Goal: Book appointment/travel/reservation

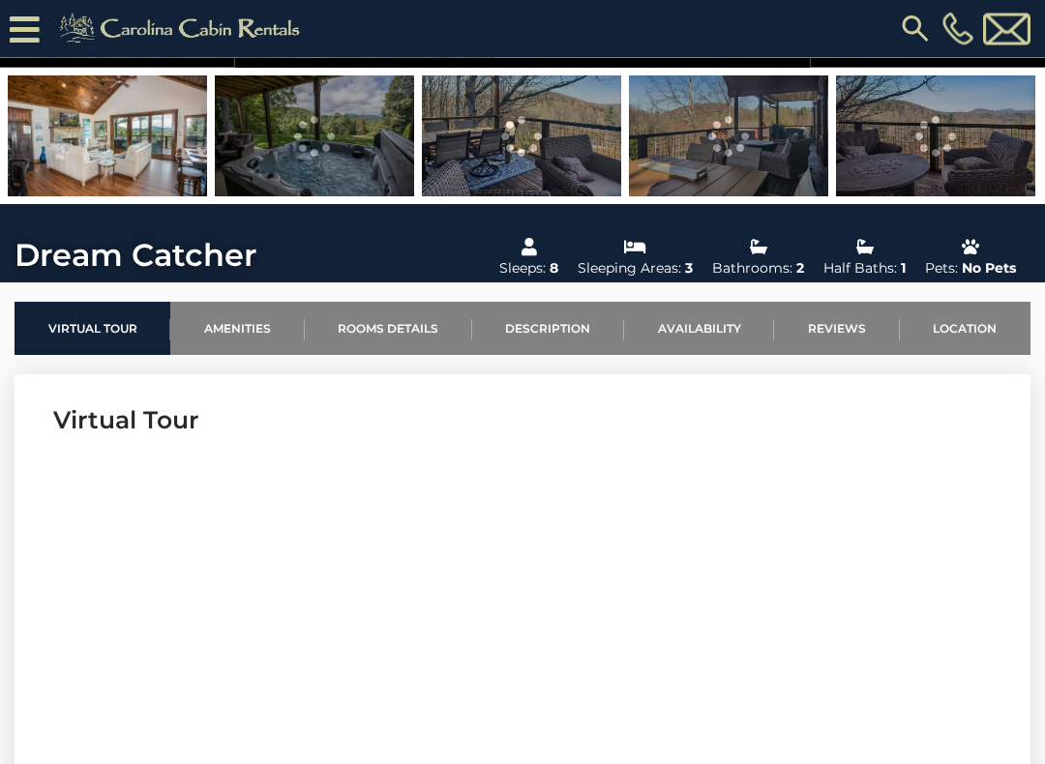
scroll to position [398, 0]
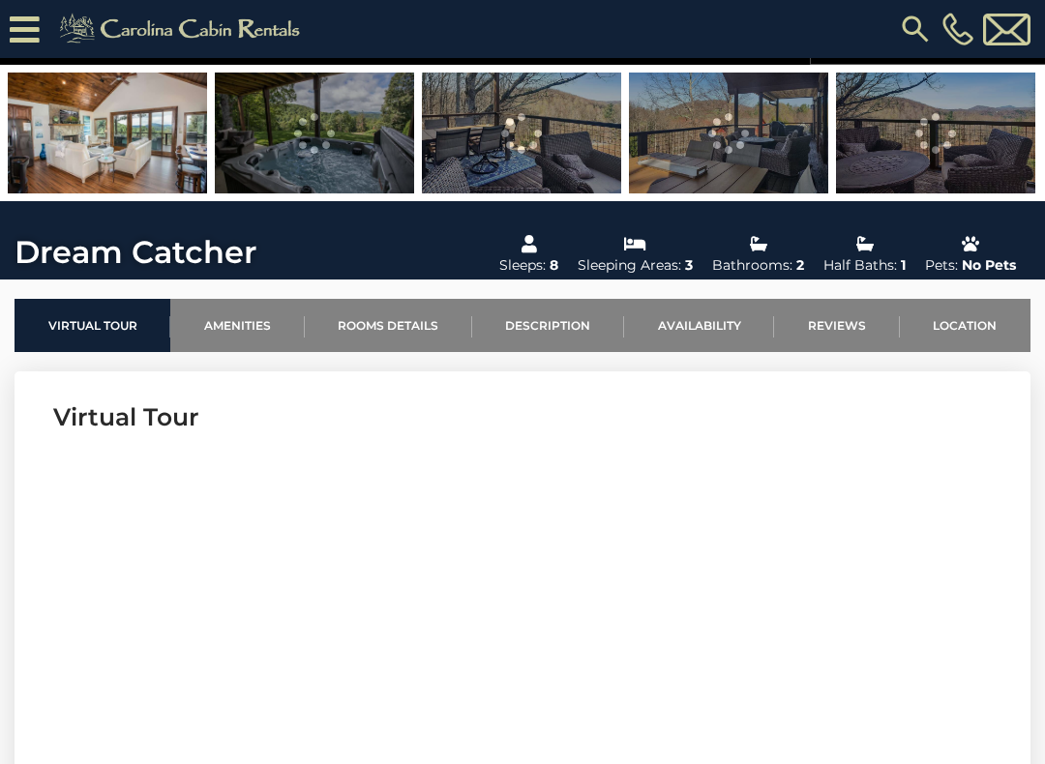
click at [715, 325] on link "Availability" at bounding box center [699, 325] width 150 height 53
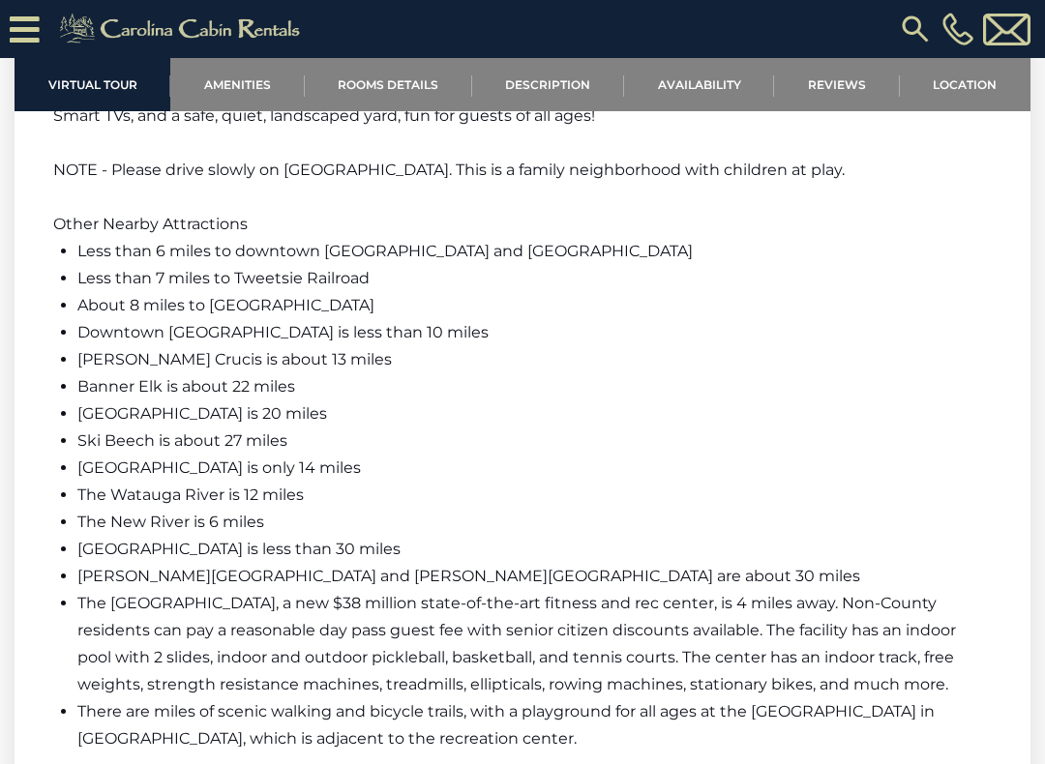
scroll to position [4260, 0]
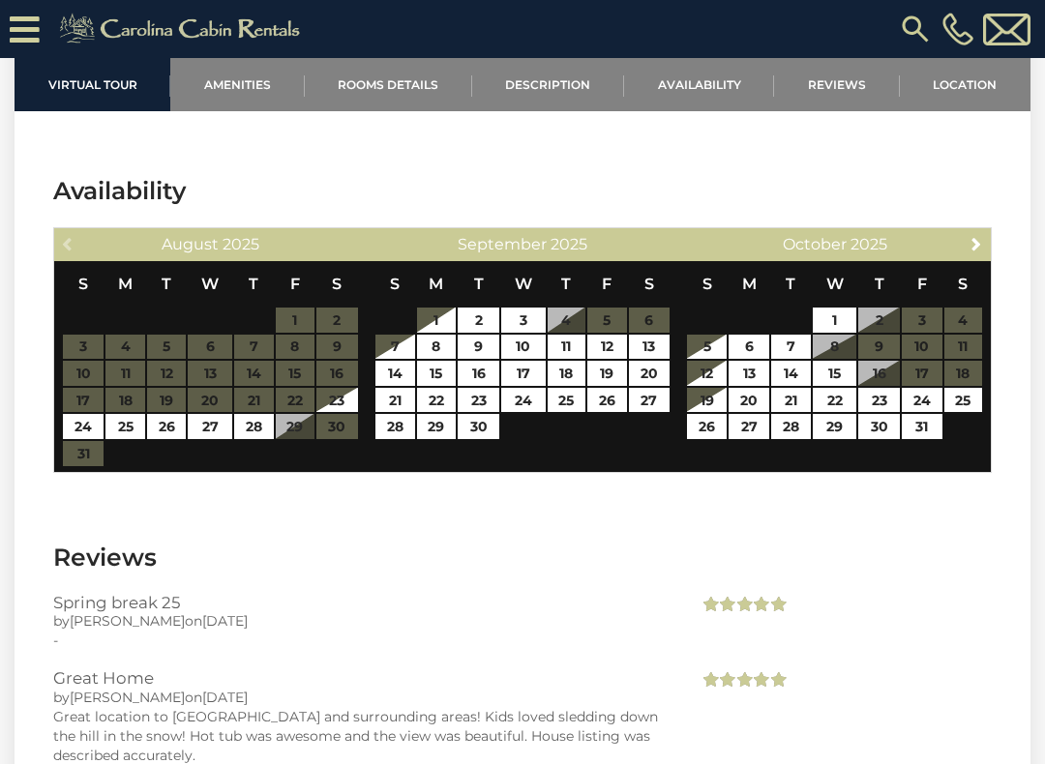
click at [974, 243] on span "Next" at bounding box center [975, 243] width 15 height 15
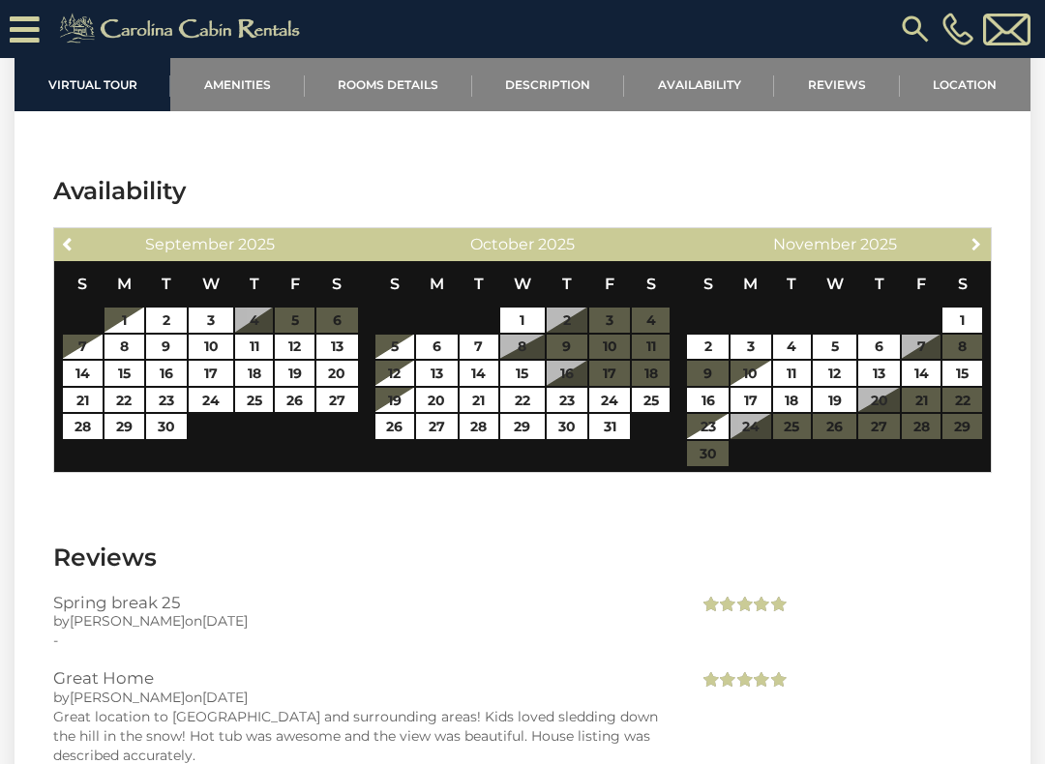
click at [983, 233] on link "Next" at bounding box center [976, 243] width 24 height 24
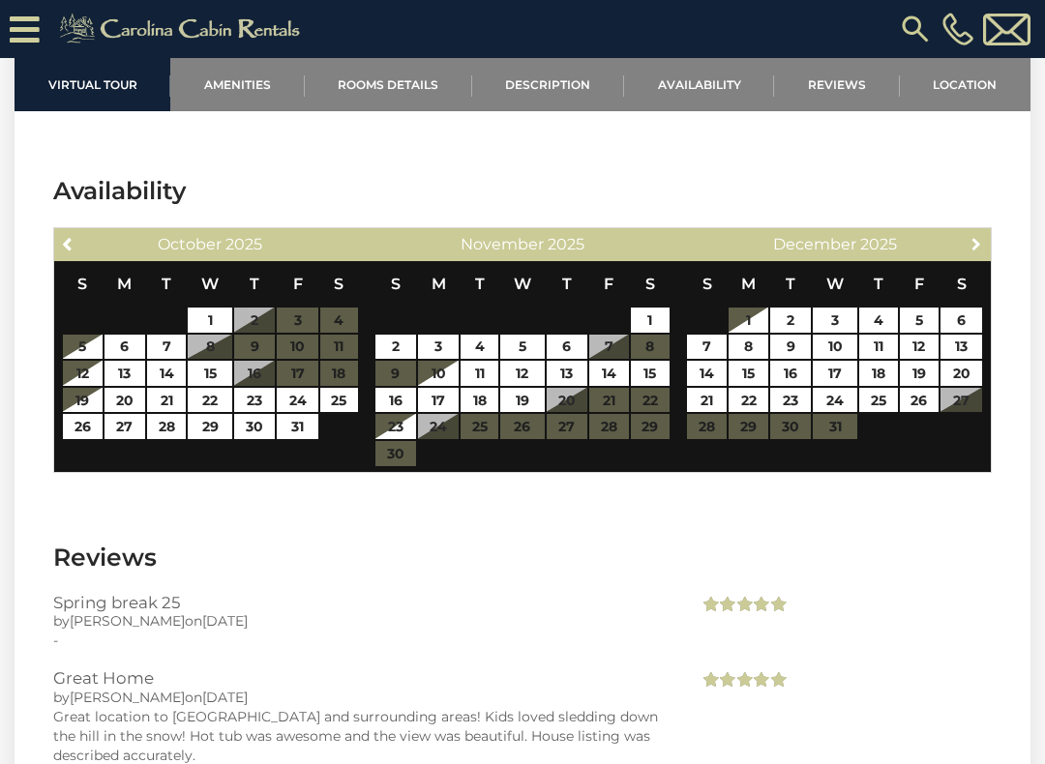
click at [978, 246] on span "Next" at bounding box center [975, 243] width 15 height 15
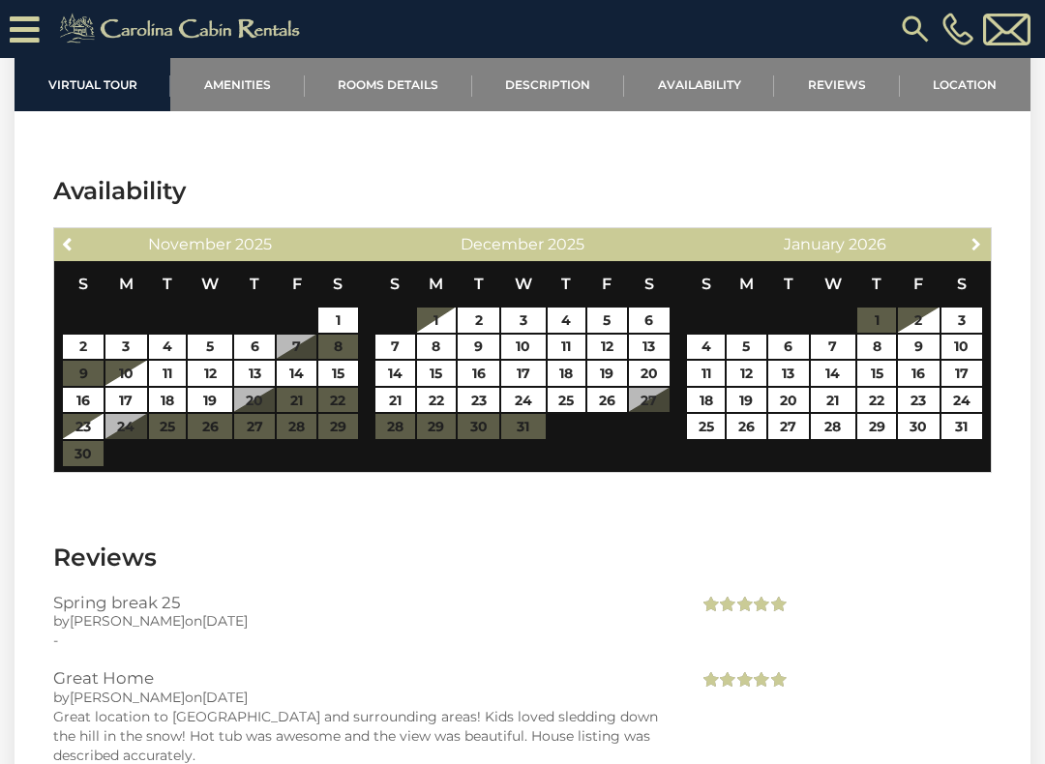
click at [973, 245] on span "Next" at bounding box center [975, 243] width 15 height 15
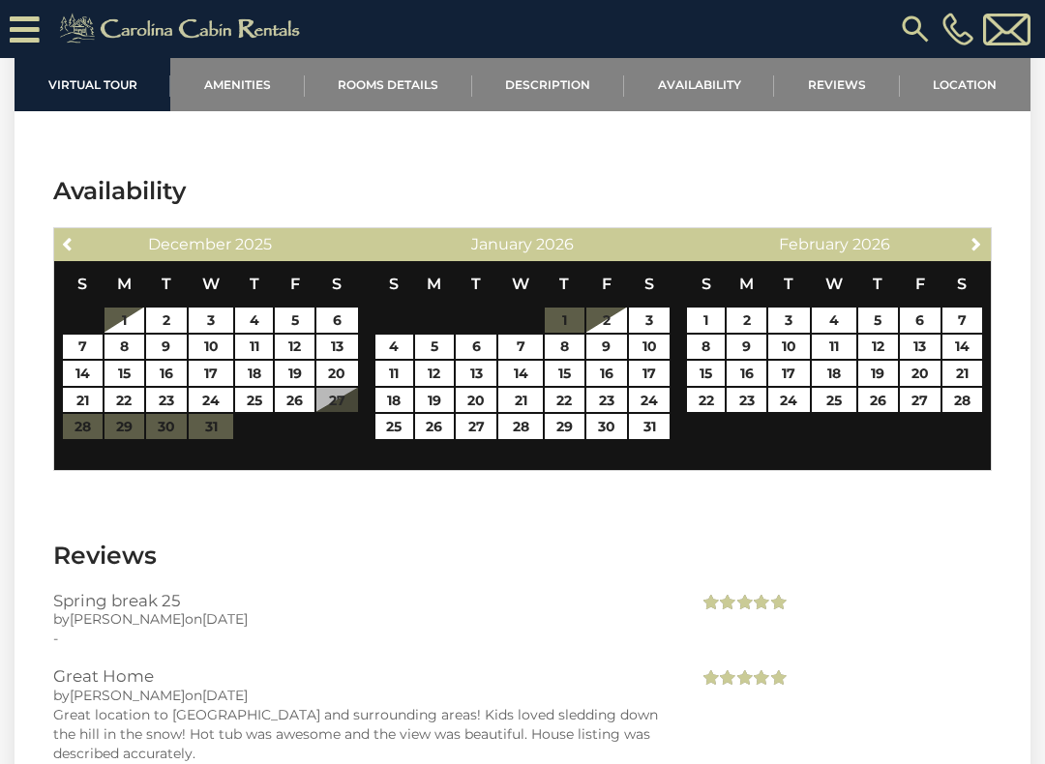
click at [984, 246] on span "Next" at bounding box center [975, 243] width 15 height 15
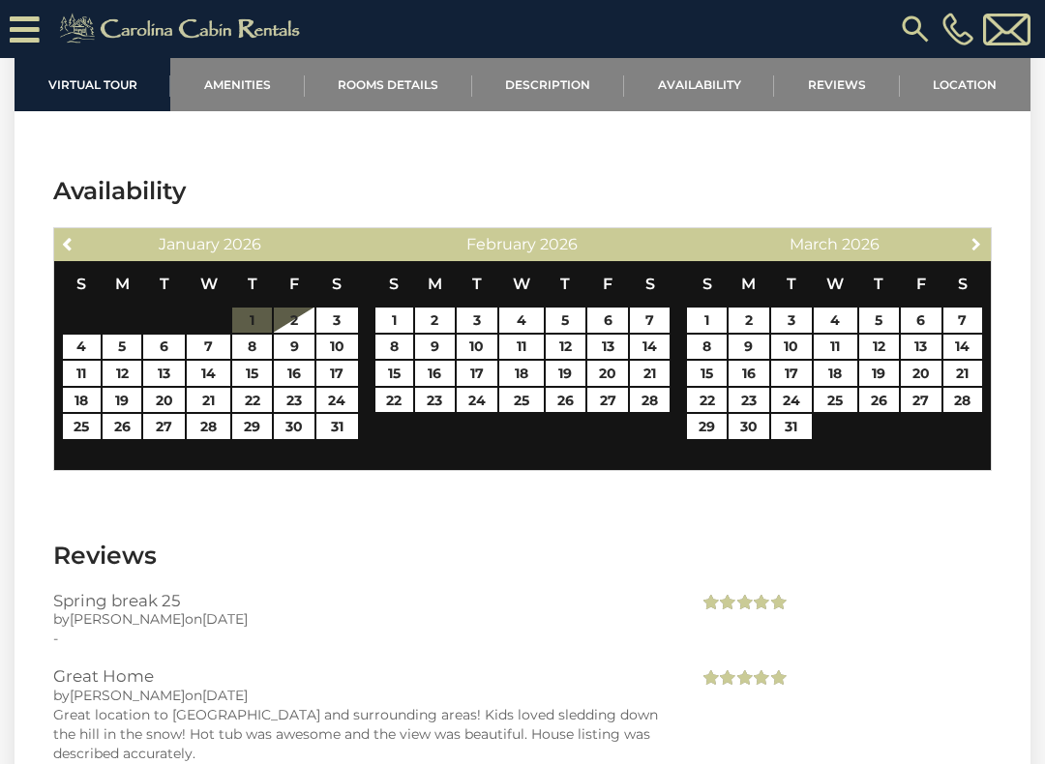
click at [982, 246] on span "Next" at bounding box center [975, 243] width 15 height 15
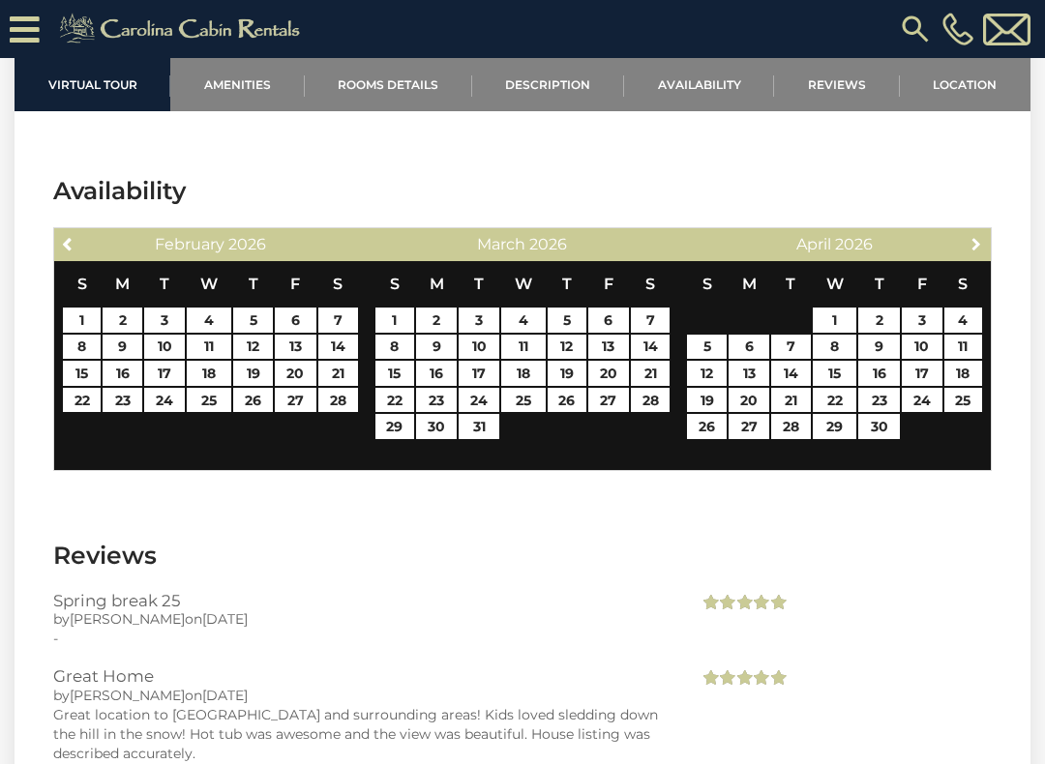
click at [985, 244] on link "Next" at bounding box center [976, 243] width 24 height 24
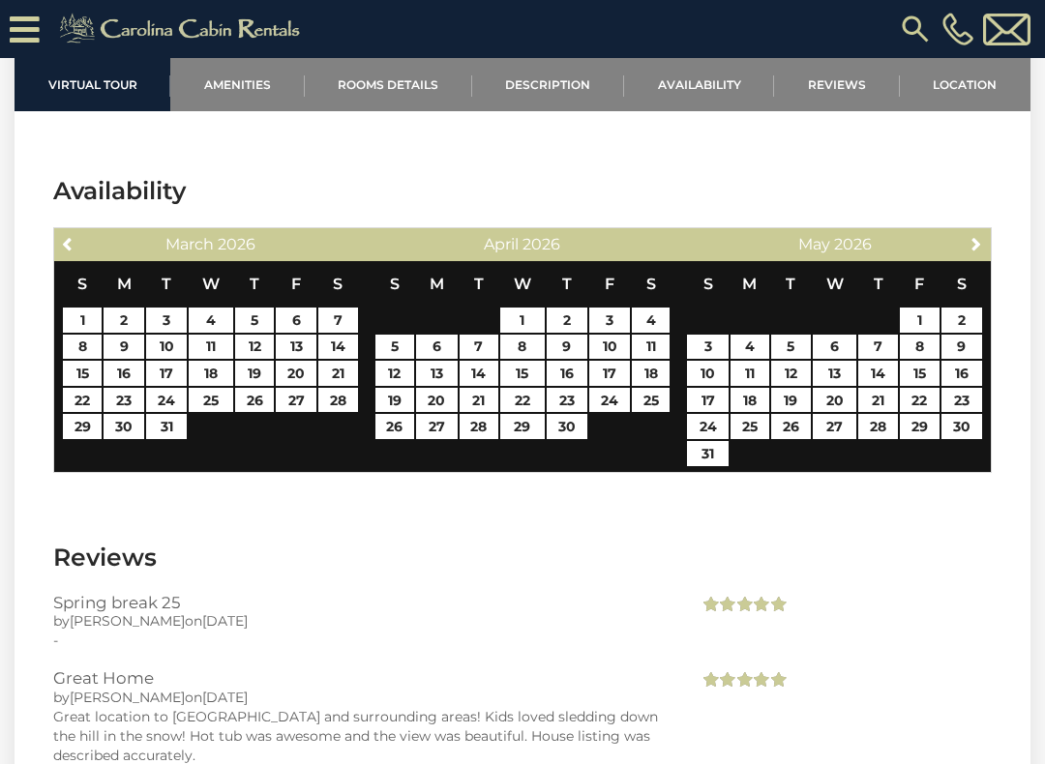
click at [983, 242] on span "Next" at bounding box center [975, 243] width 15 height 15
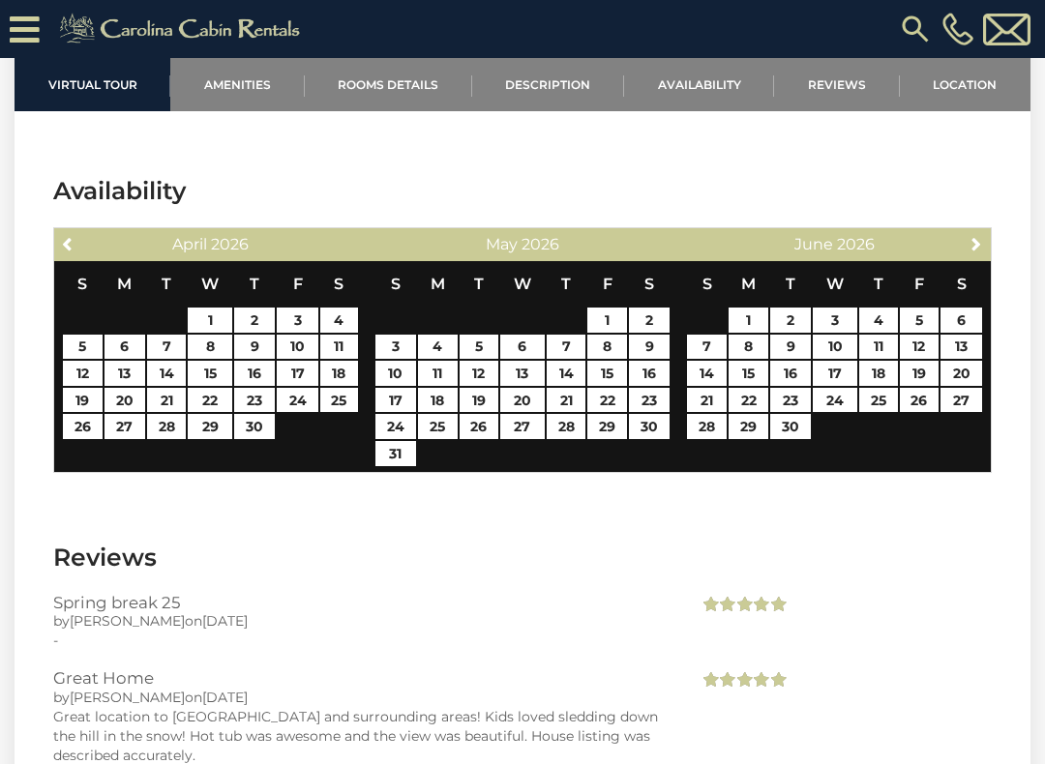
click at [981, 246] on span "Next" at bounding box center [975, 243] width 15 height 15
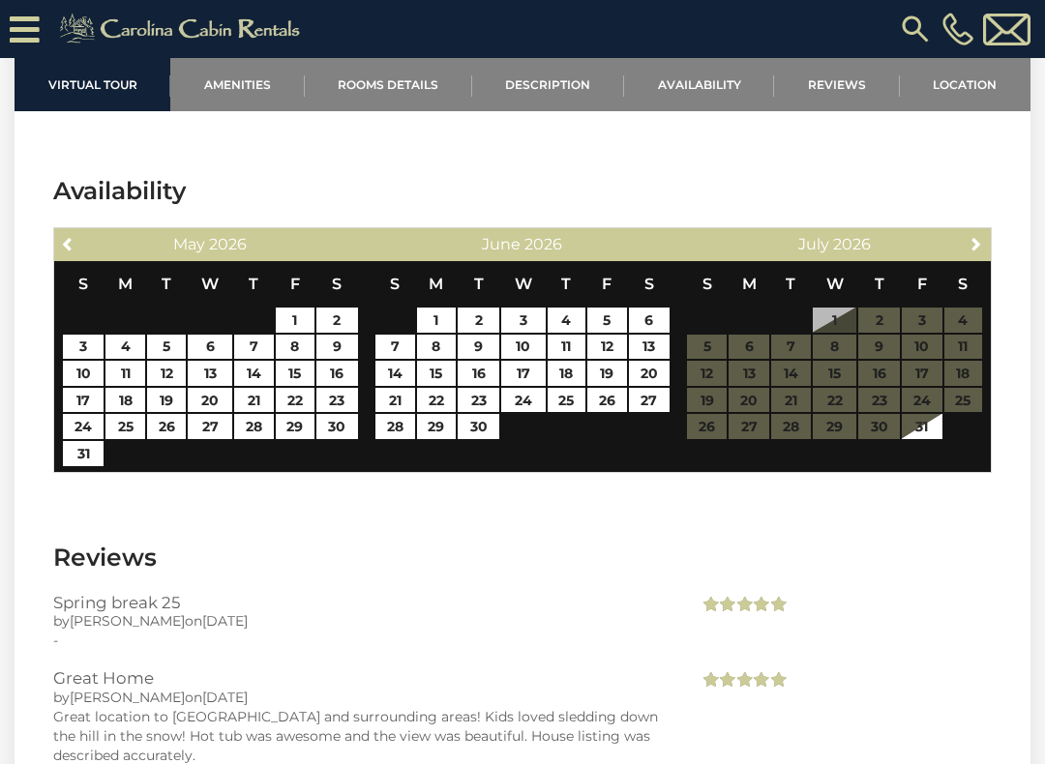
click at [980, 242] on span "Next" at bounding box center [975, 243] width 15 height 15
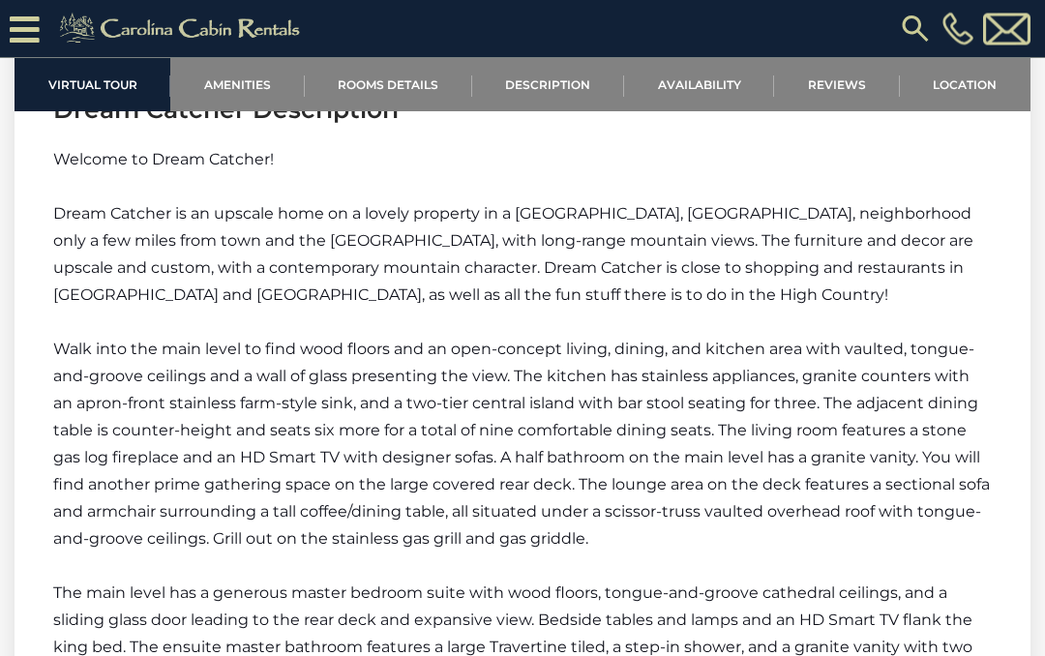
scroll to position [2557, 0]
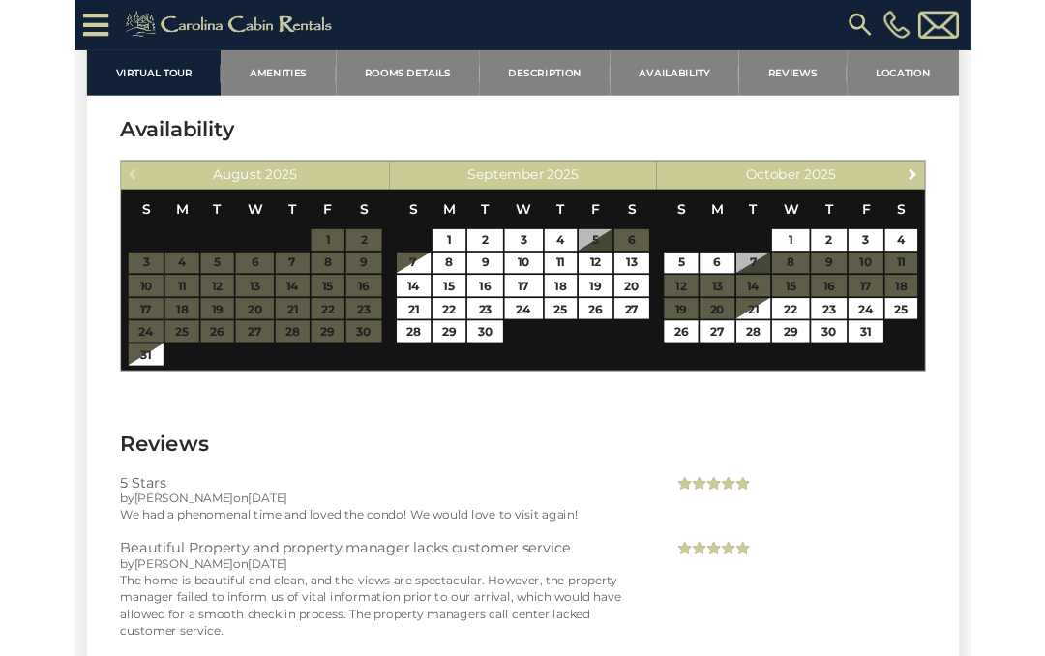
scroll to position [3561, 0]
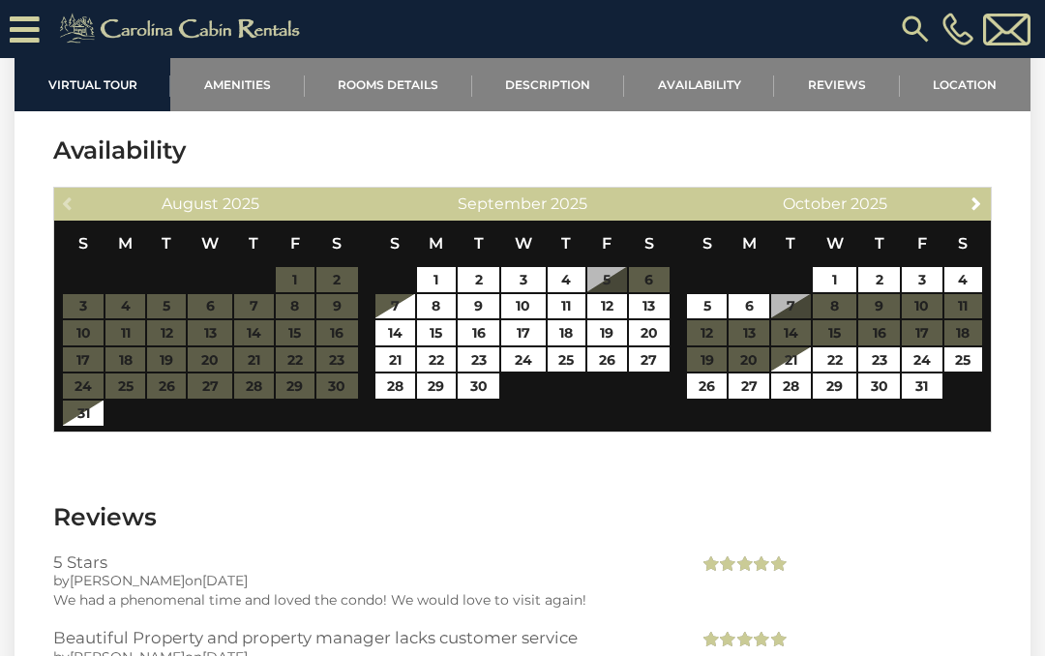
click at [979, 195] on span "Next" at bounding box center [975, 202] width 15 height 15
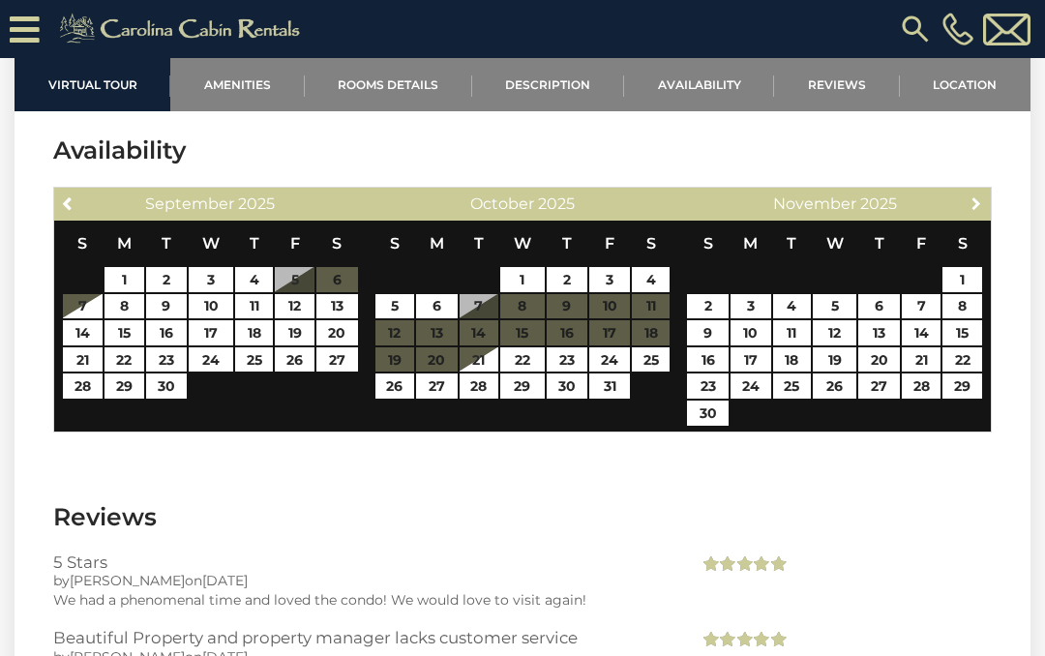
click at [971, 195] on span "Next" at bounding box center [975, 202] width 15 height 15
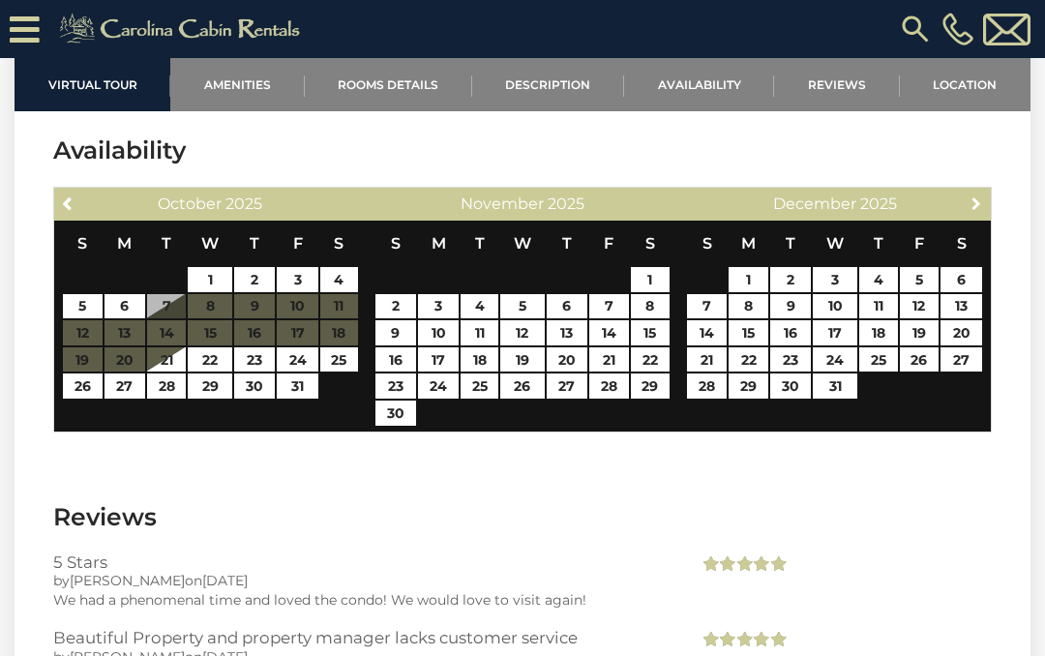
click at [972, 195] on span "Next" at bounding box center [975, 202] width 15 height 15
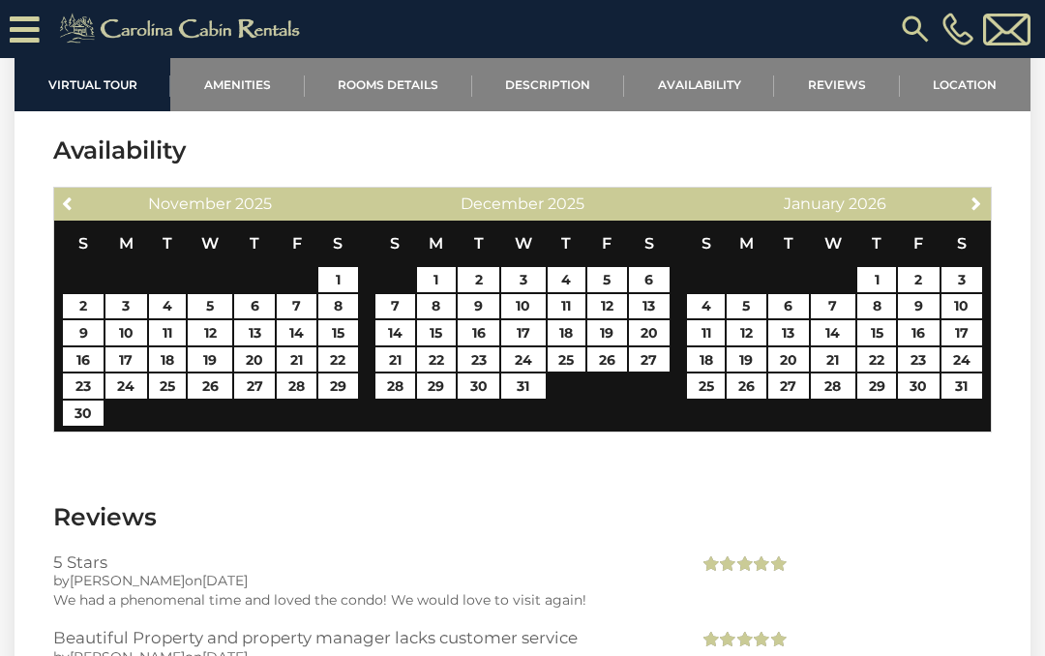
click at [983, 195] on span "Next" at bounding box center [975, 202] width 15 height 15
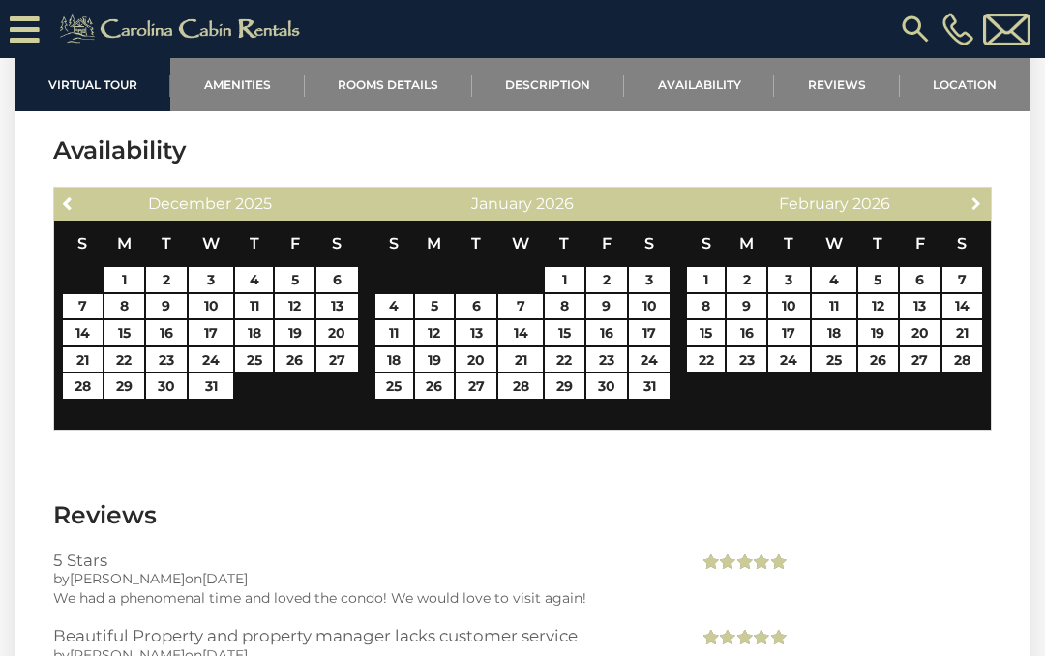
click at [988, 191] on link "Next" at bounding box center [976, 203] width 24 height 24
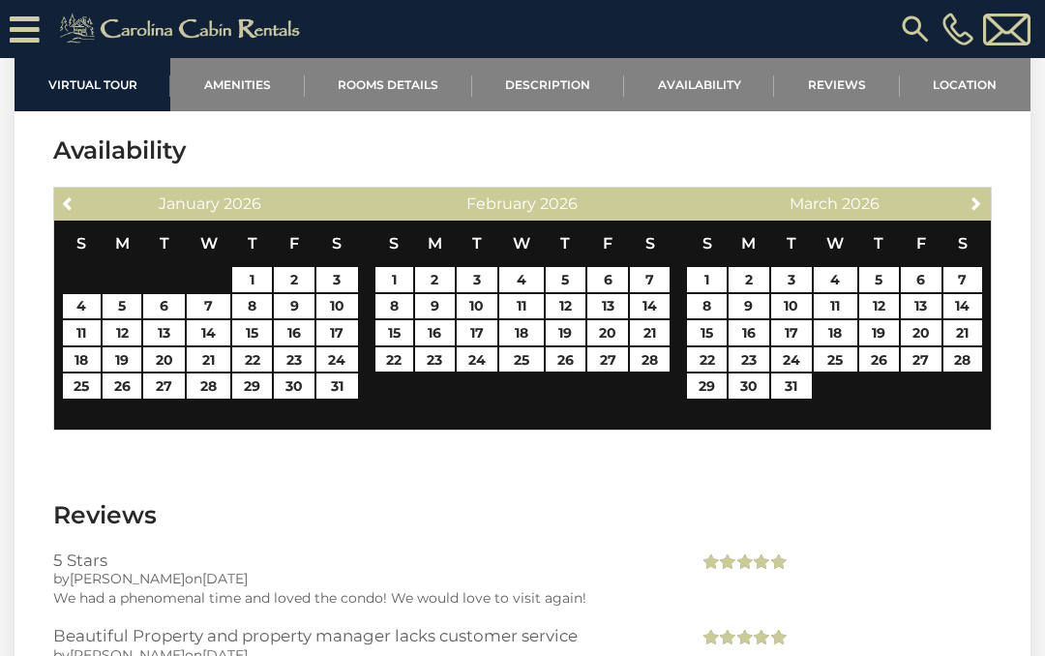
click at [987, 191] on link "Next" at bounding box center [976, 203] width 24 height 24
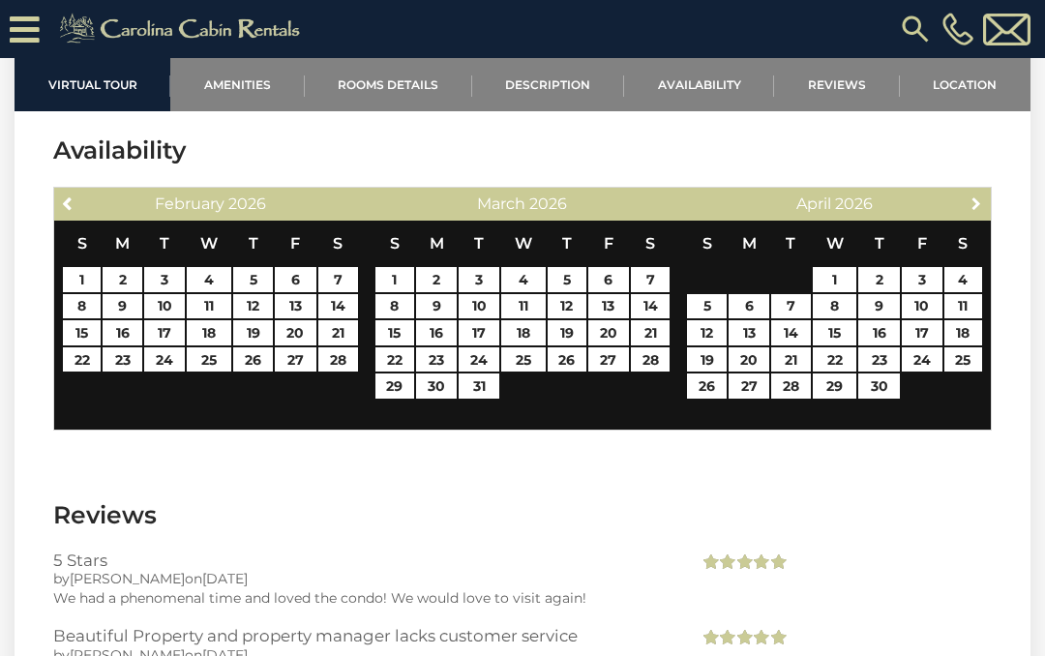
click at [981, 195] on span "Next" at bounding box center [975, 202] width 15 height 15
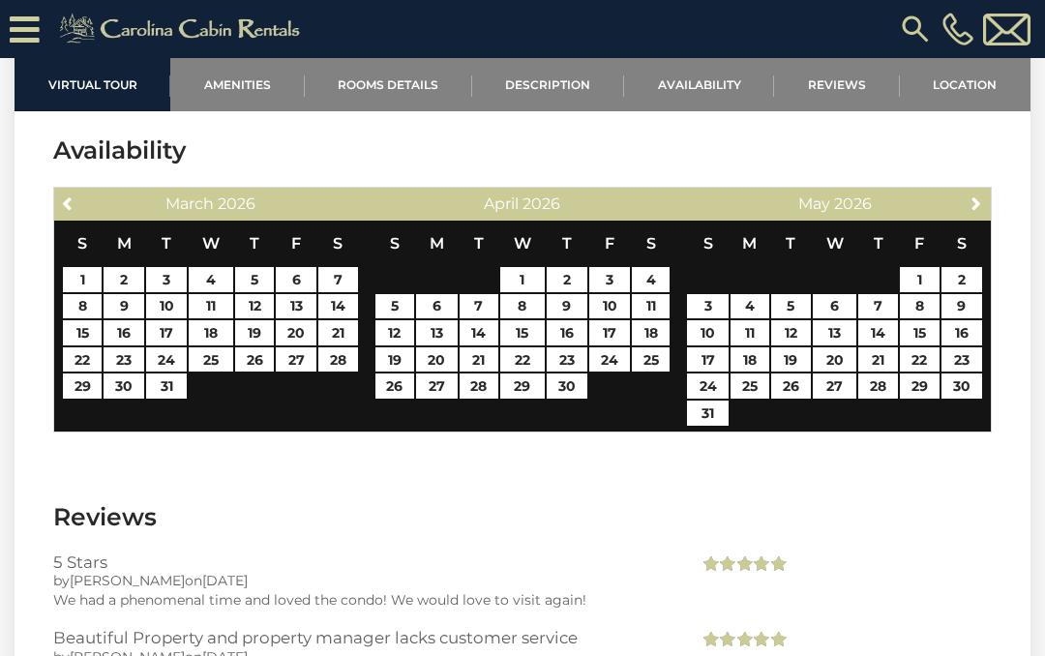
click at [978, 195] on span "Next" at bounding box center [975, 202] width 15 height 15
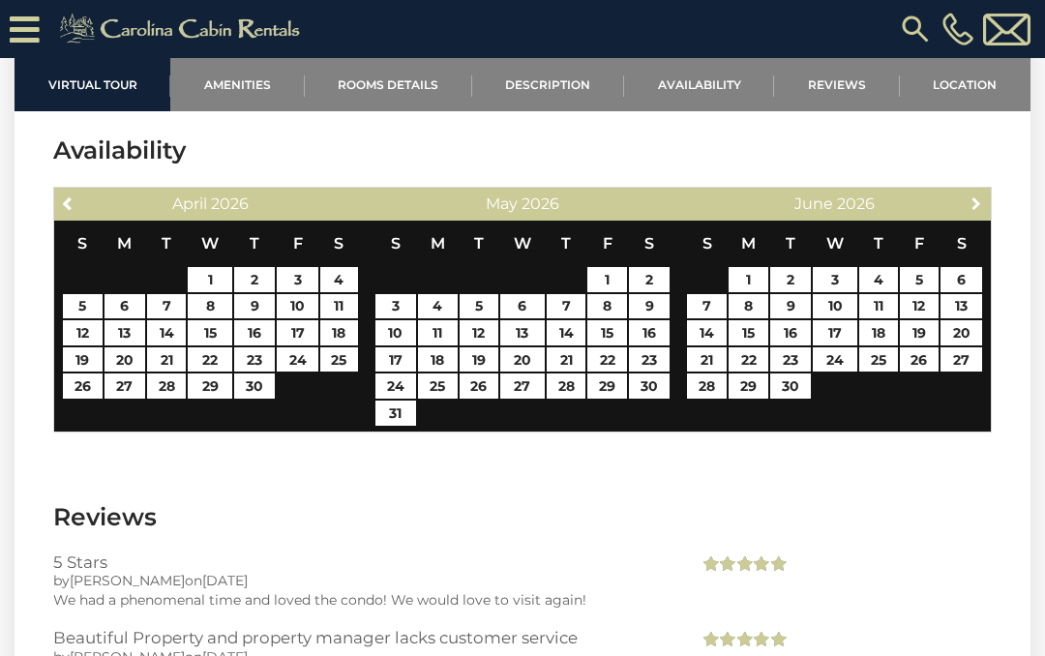
click at [981, 195] on span "Next" at bounding box center [975, 202] width 15 height 15
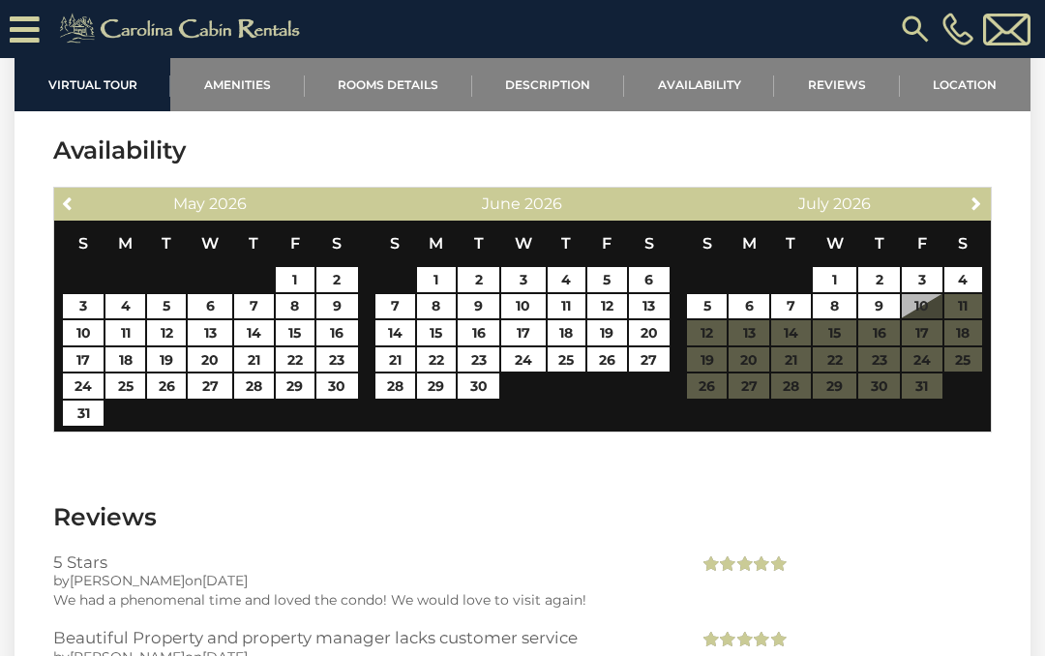
click at [981, 195] on span "Next" at bounding box center [975, 202] width 15 height 15
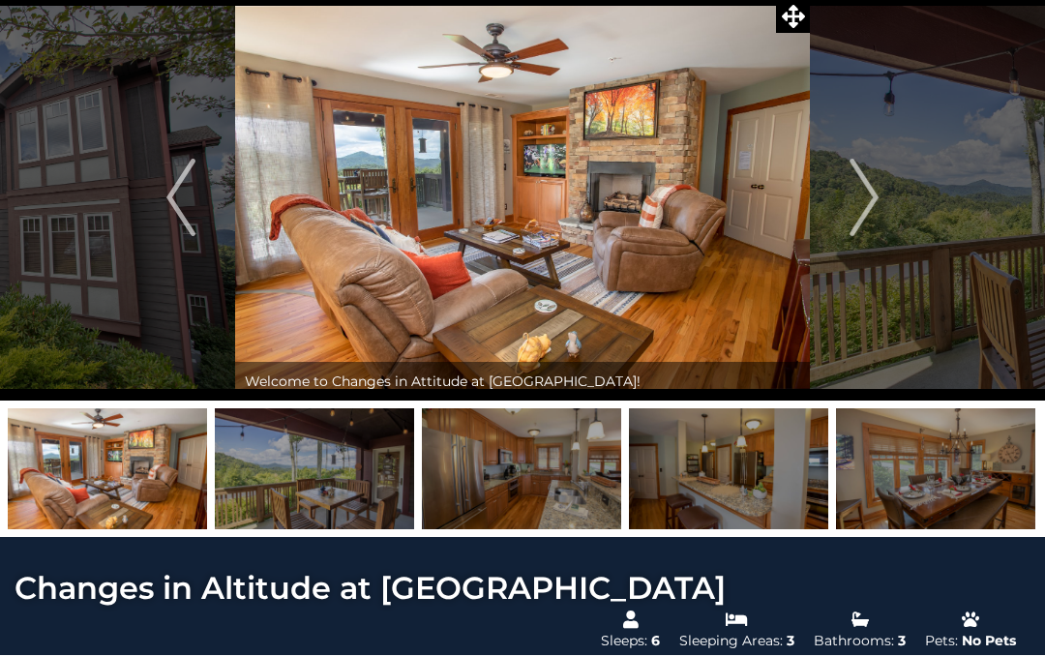
scroll to position [0, 0]
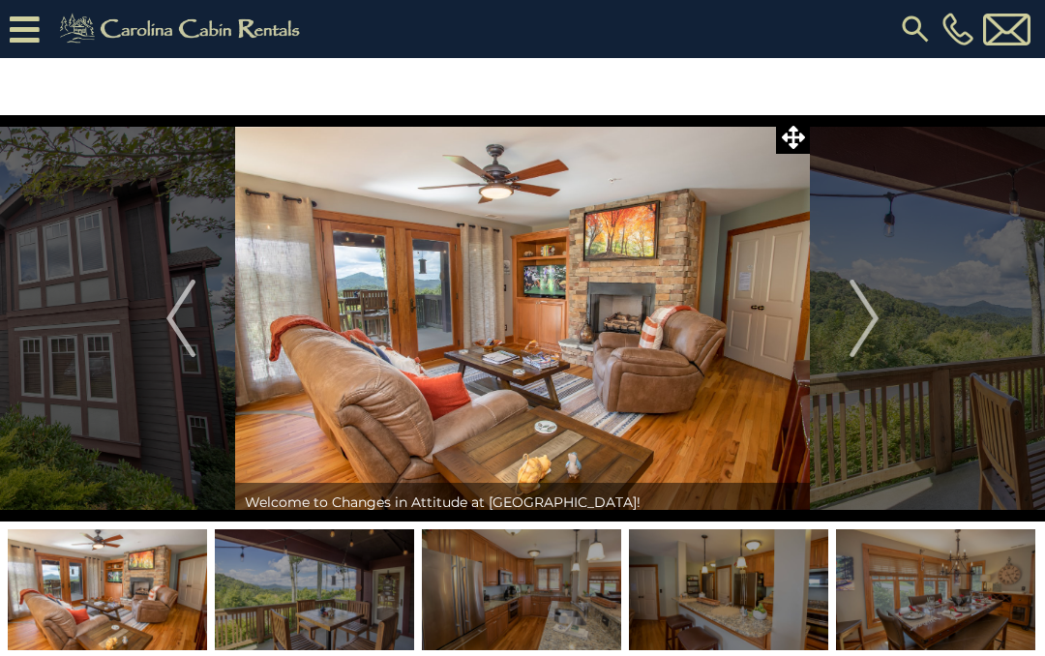
click at [870, 308] on img "Next" at bounding box center [863, 318] width 29 height 77
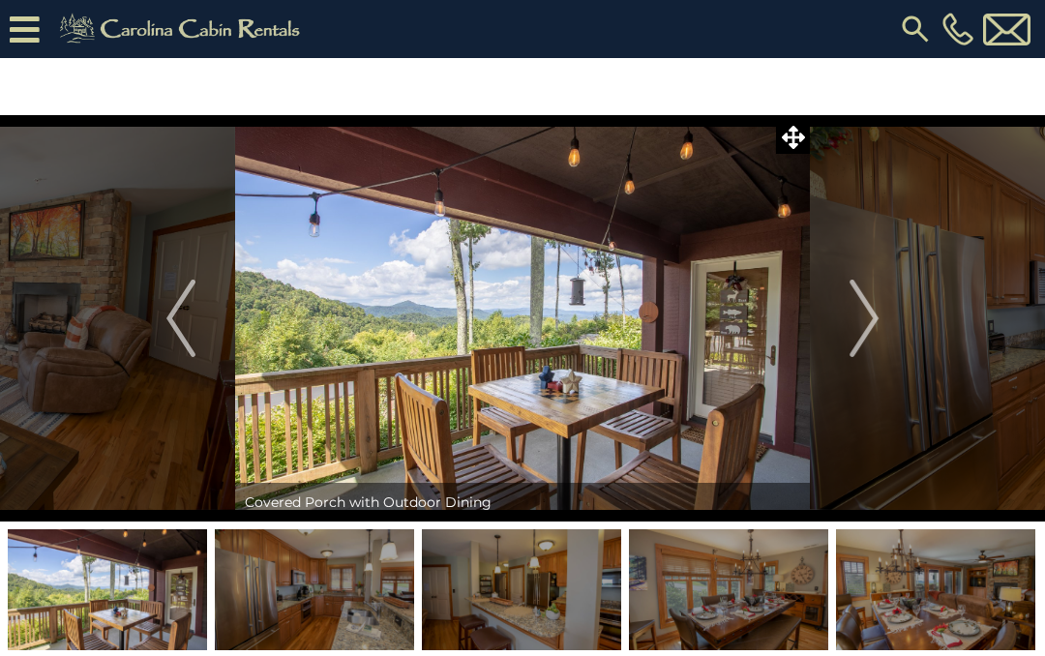
click at [875, 308] on img "Next" at bounding box center [863, 318] width 29 height 77
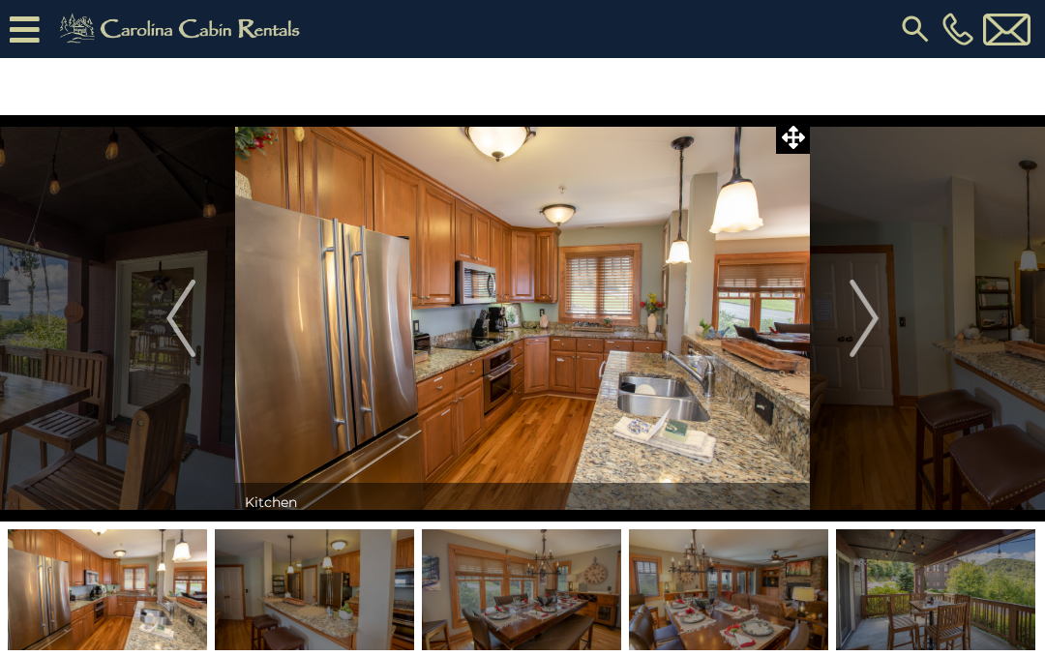
click at [875, 326] on img "Next" at bounding box center [863, 318] width 29 height 77
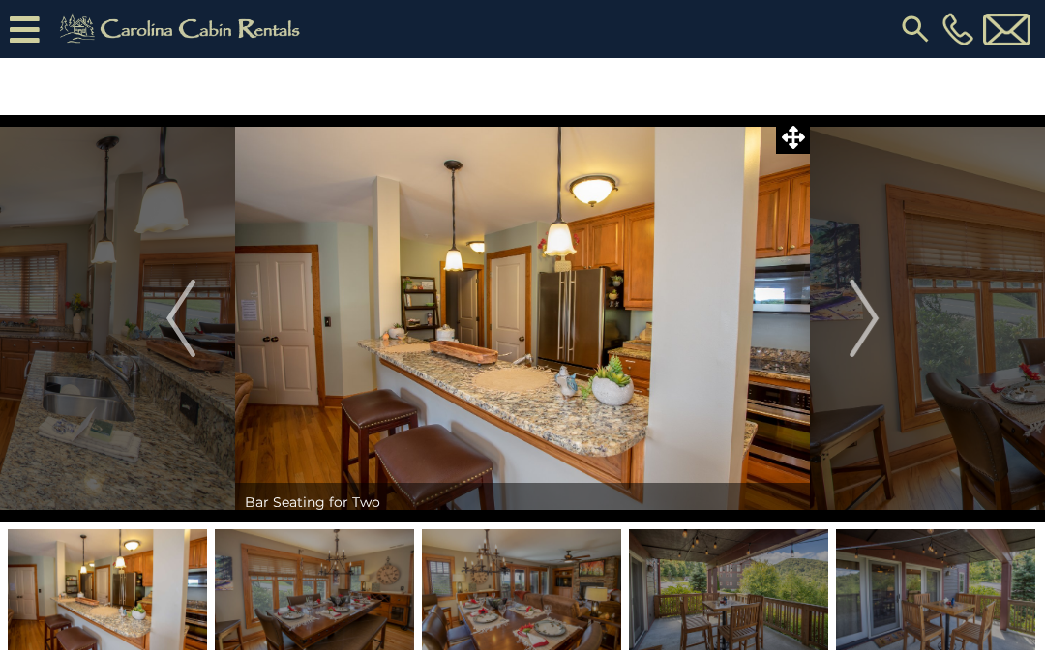
click at [175, 326] on img "Previous" at bounding box center [180, 318] width 29 height 77
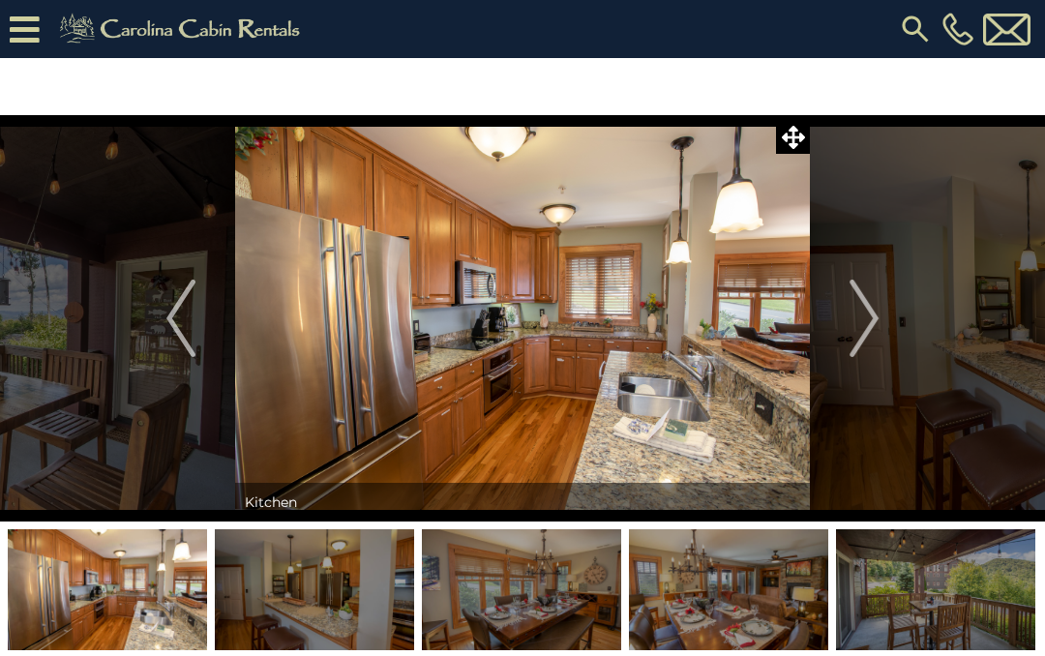
click at [862, 313] on img "Next" at bounding box center [863, 318] width 29 height 77
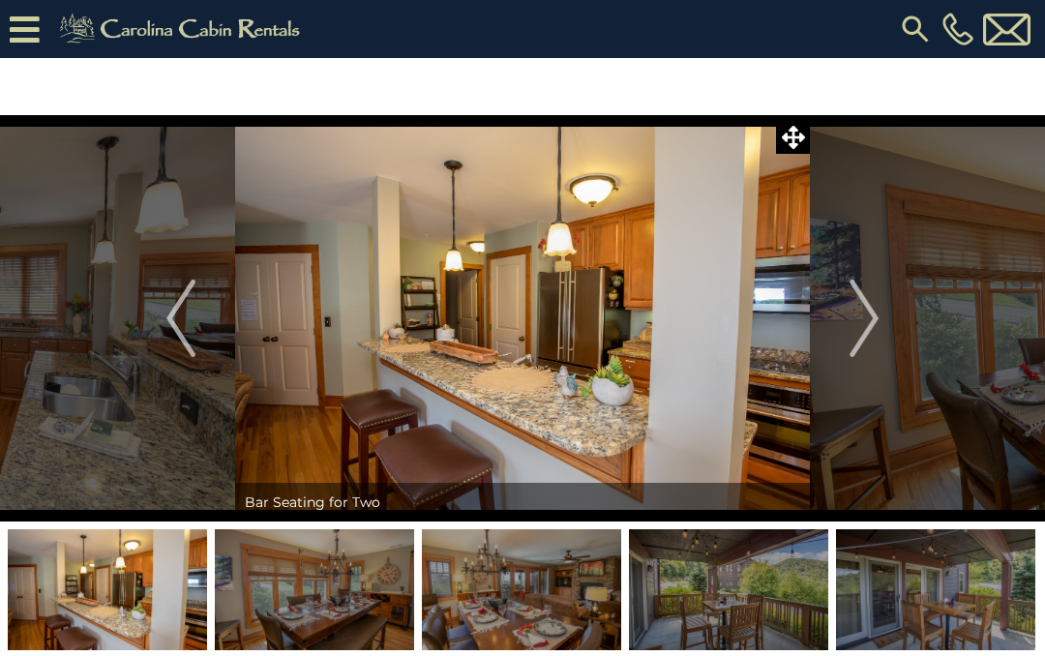
click at [860, 314] on img "Next" at bounding box center [863, 318] width 29 height 77
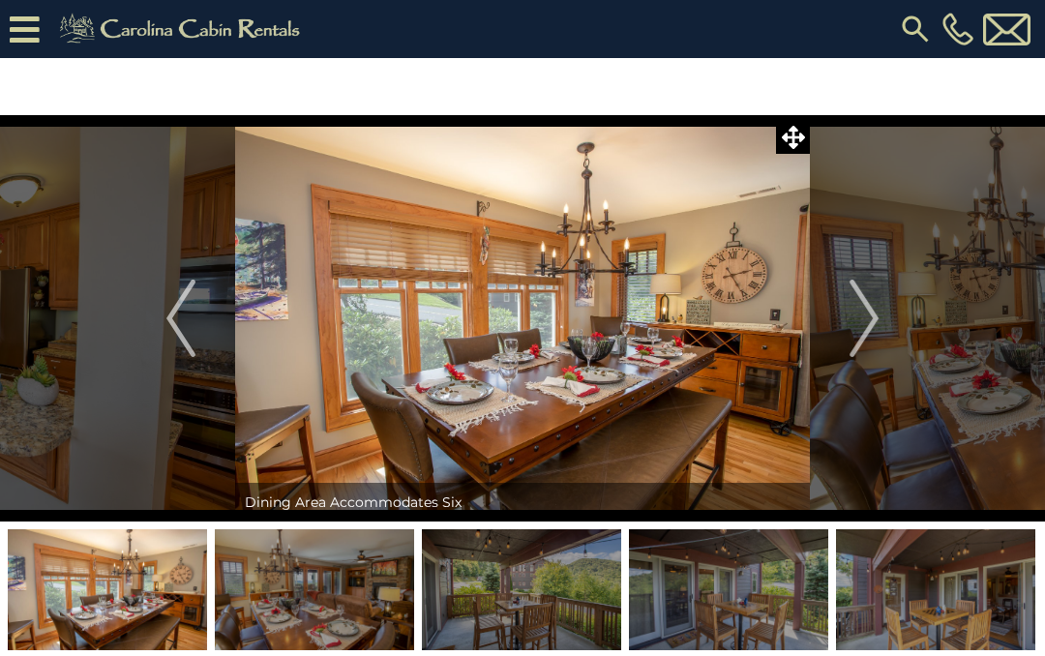
click at [864, 315] on img "Next" at bounding box center [863, 318] width 29 height 77
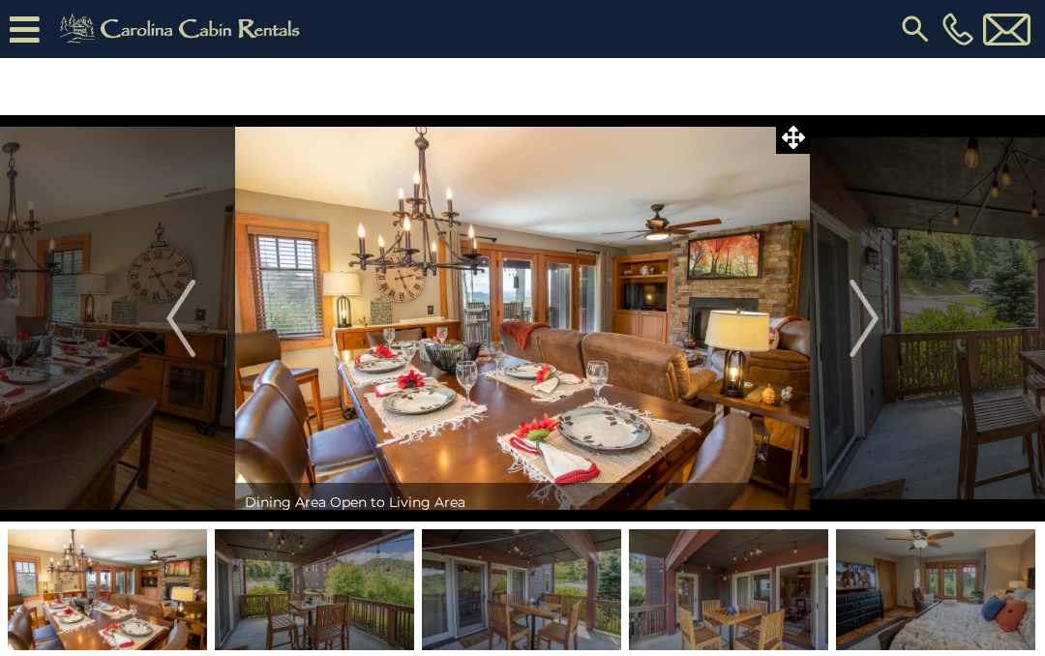
click at [871, 312] on img "Next" at bounding box center [863, 318] width 29 height 77
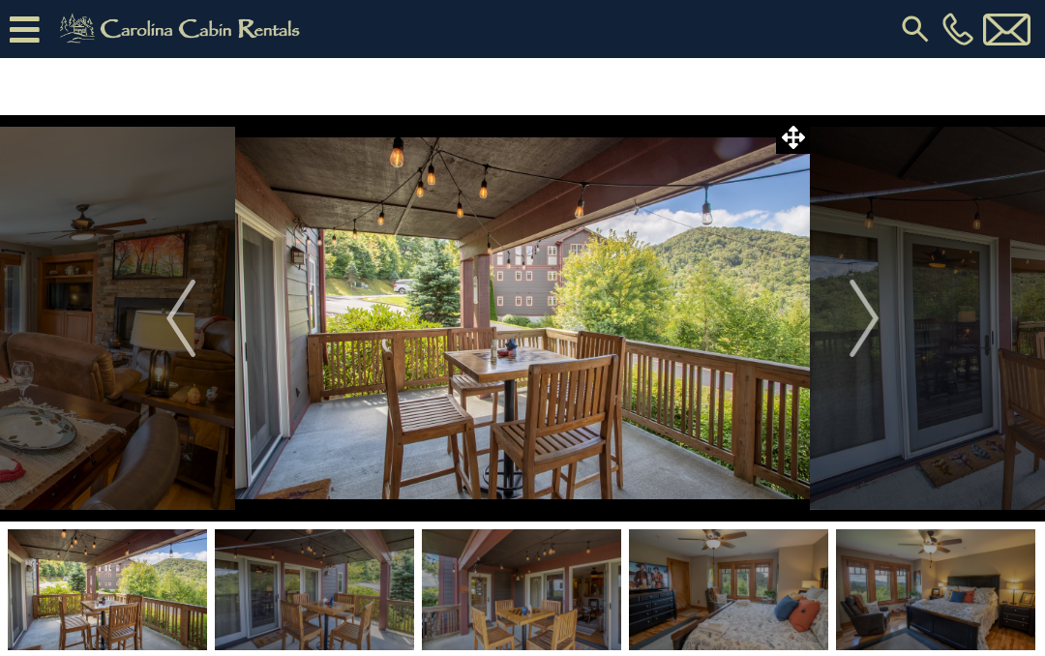
click at [873, 313] on img "Next" at bounding box center [863, 318] width 29 height 77
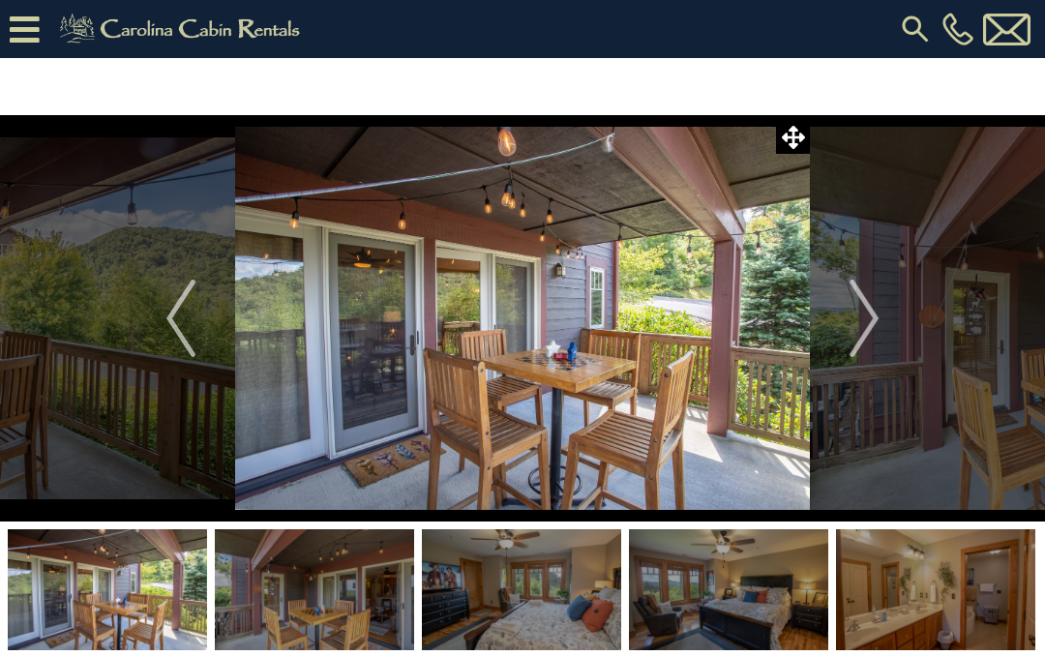
click at [867, 308] on img "Next" at bounding box center [863, 318] width 29 height 77
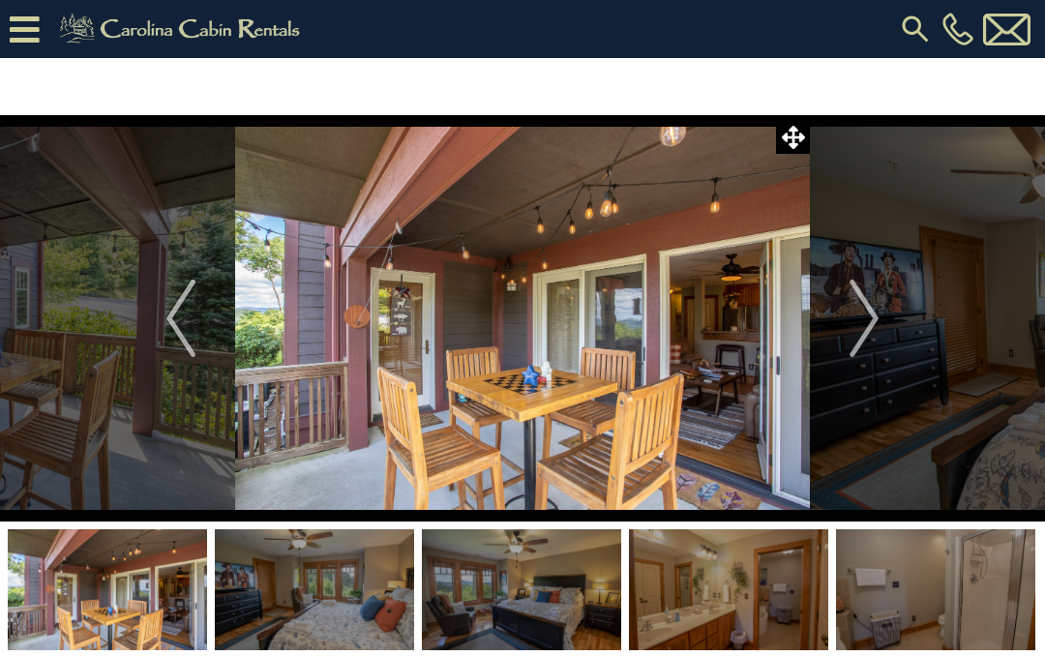
click at [870, 332] on img "Next" at bounding box center [863, 318] width 29 height 77
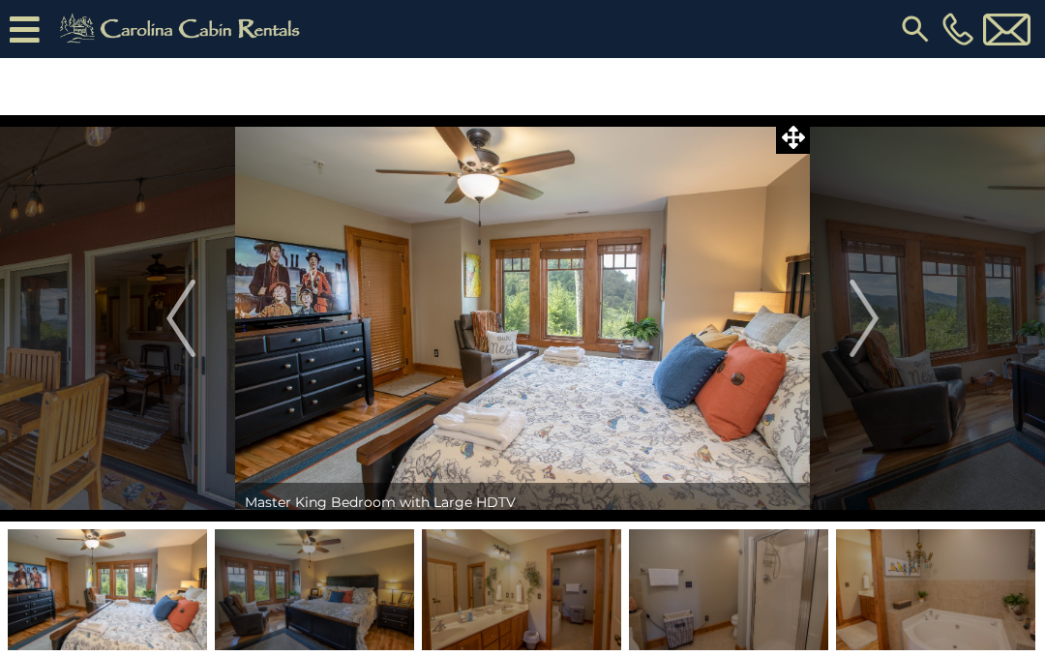
click at [870, 325] on img "Next" at bounding box center [863, 318] width 29 height 77
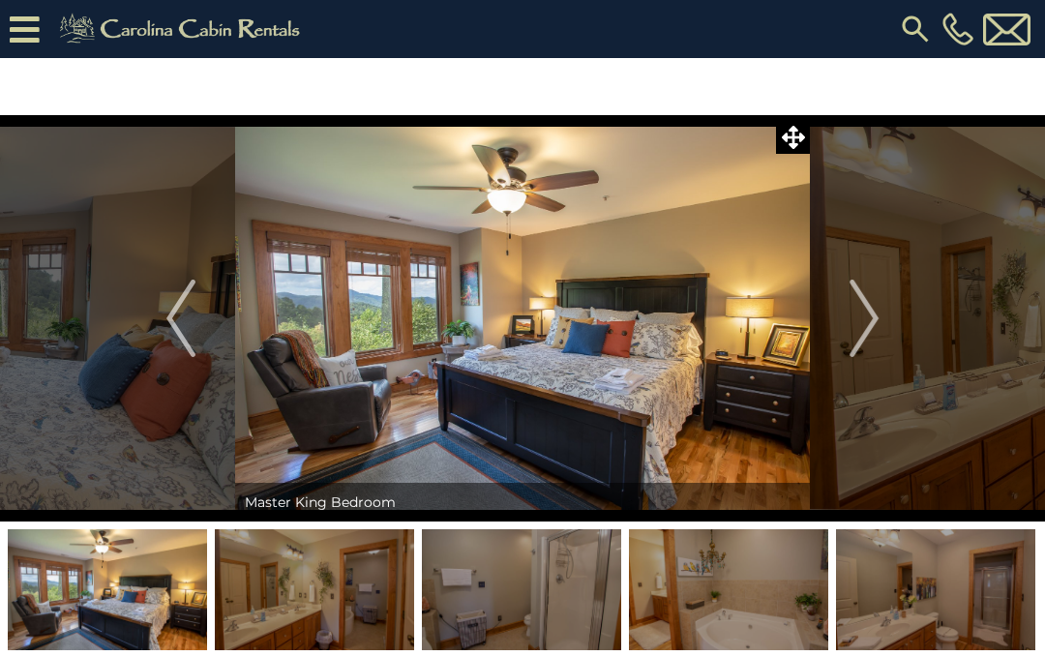
click at [871, 325] on img "Next" at bounding box center [863, 318] width 29 height 77
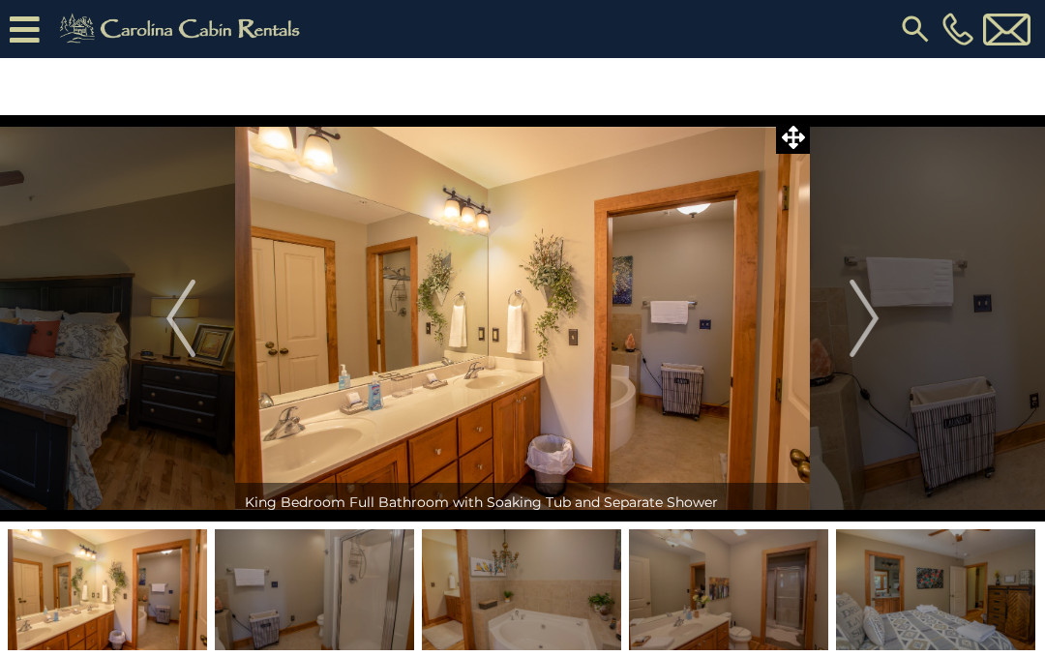
click at [862, 326] on img "Next" at bounding box center [863, 318] width 29 height 77
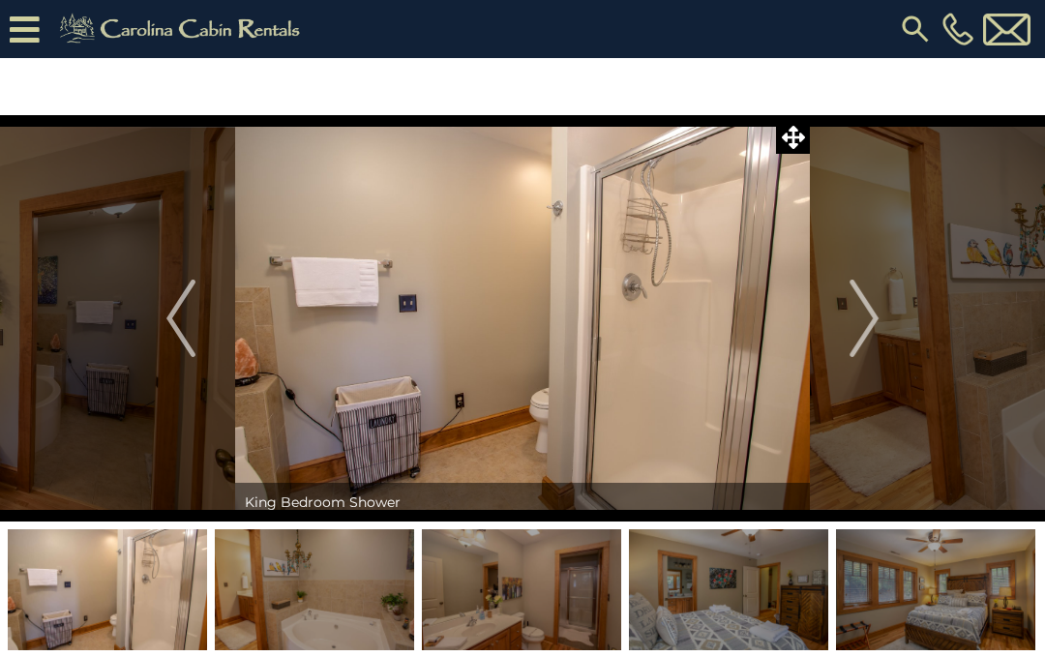
click at [854, 309] on img "Next" at bounding box center [863, 318] width 29 height 77
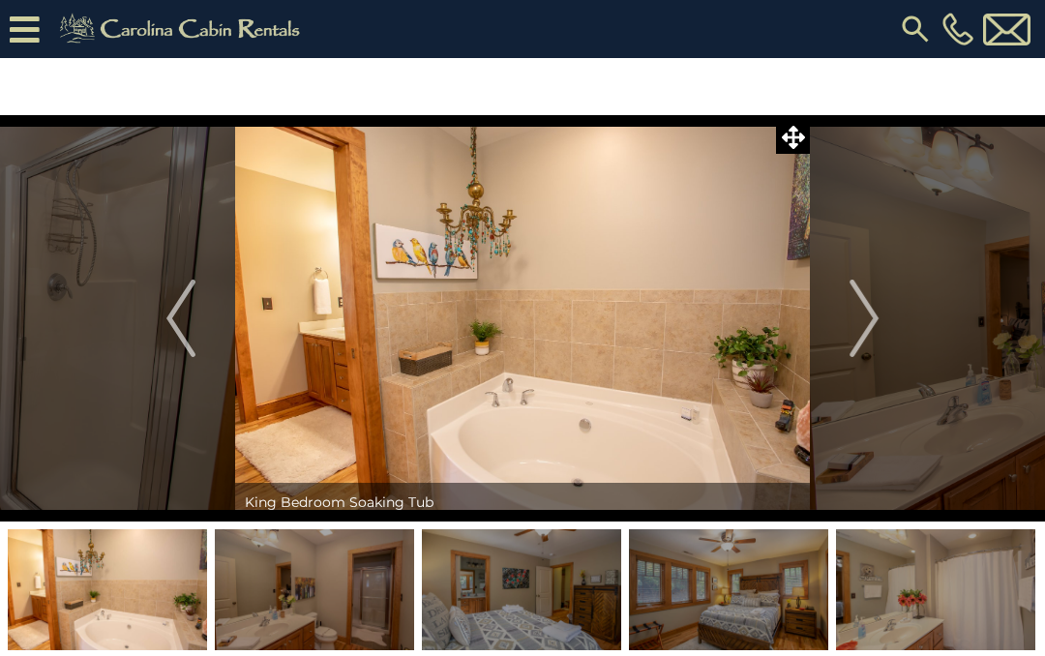
click at [873, 302] on img "Next" at bounding box center [863, 318] width 29 height 77
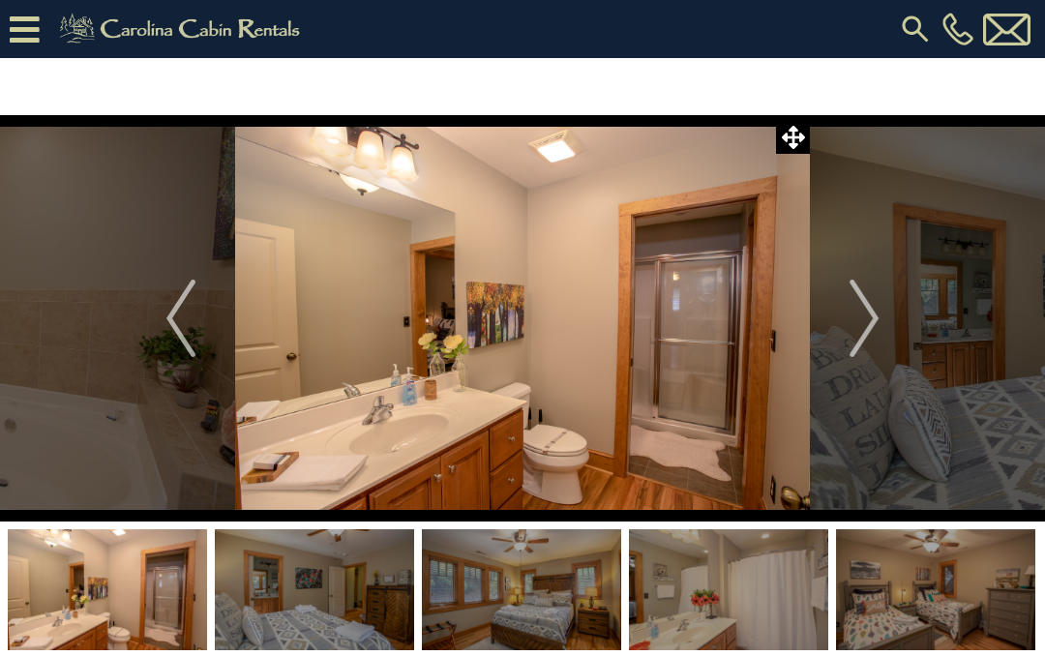
click at [870, 327] on img "Next" at bounding box center [863, 318] width 29 height 77
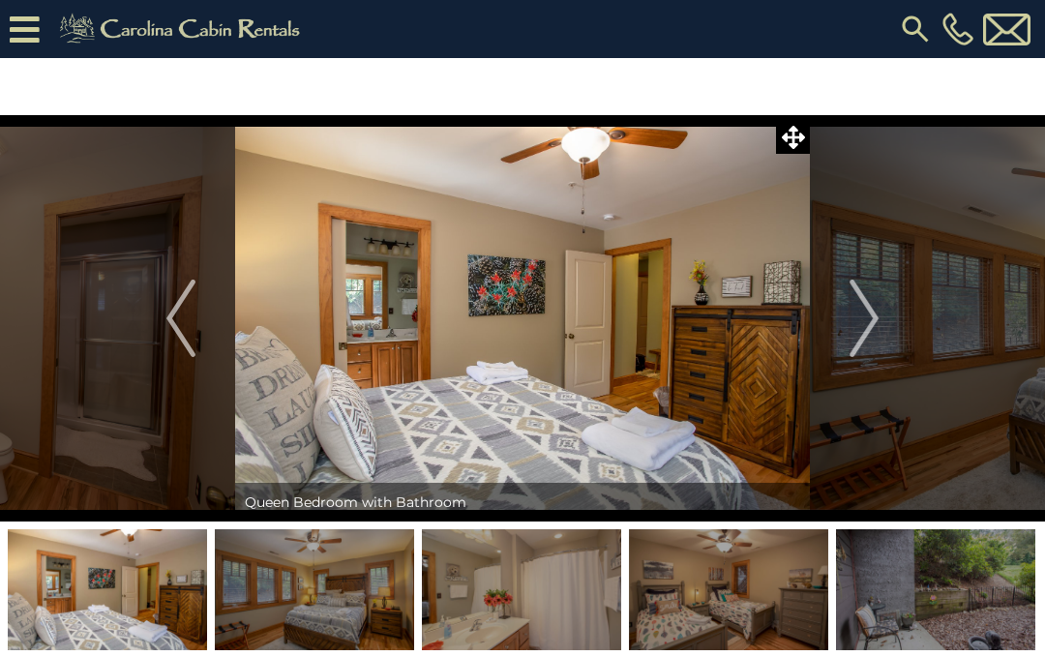
click at [869, 335] on img "Next" at bounding box center [863, 318] width 29 height 77
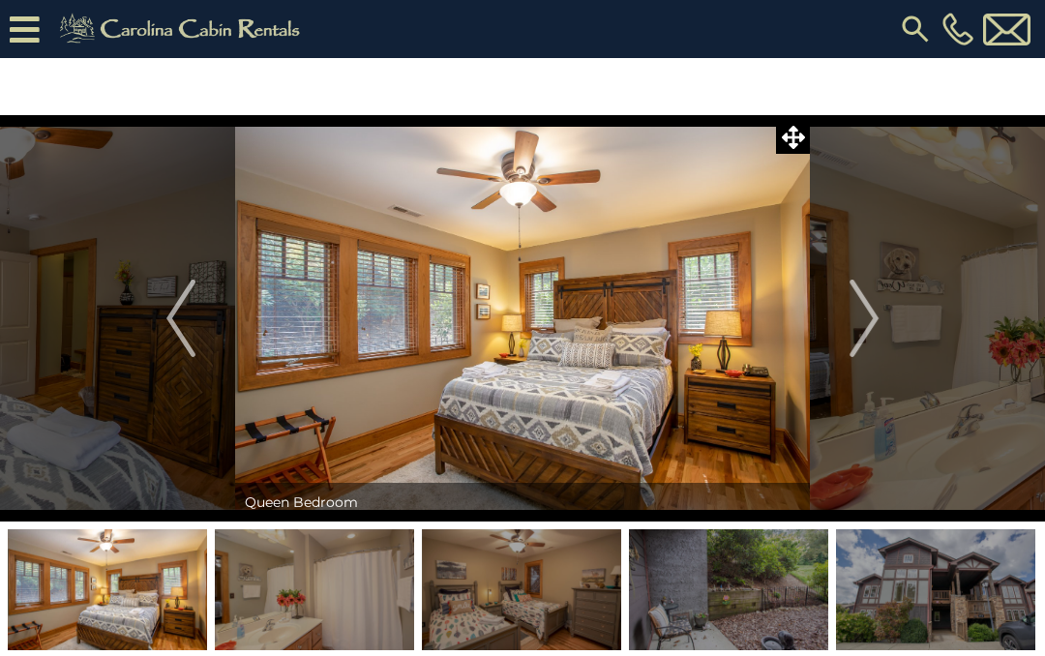
click at [869, 325] on img "Next" at bounding box center [863, 318] width 29 height 77
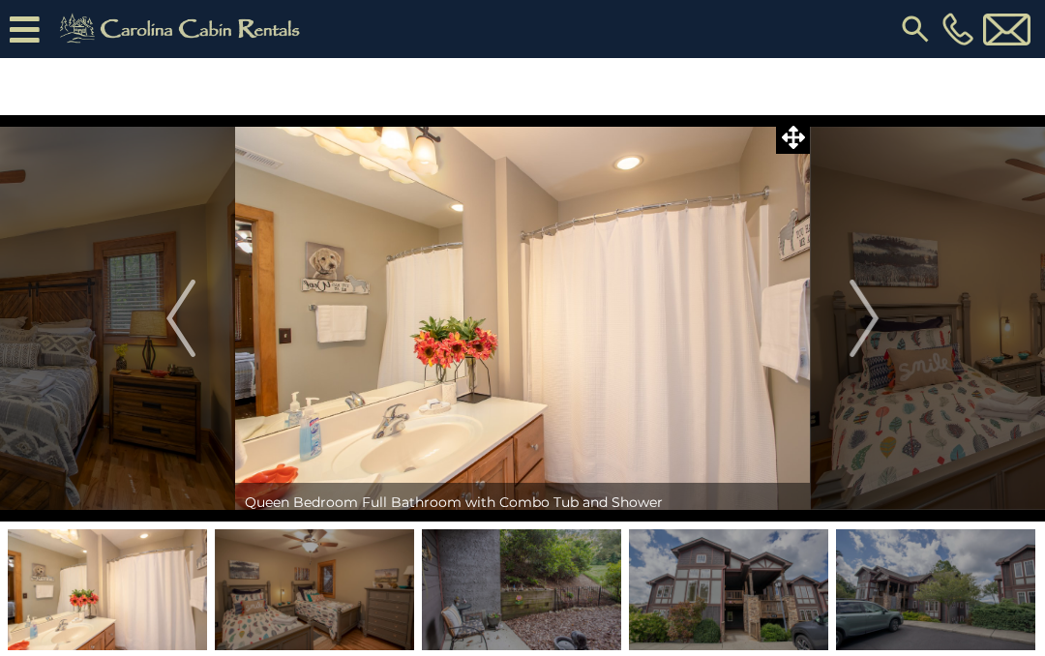
click at [868, 319] on img "Next" at bounding box center [863, 318] width 29 height 77
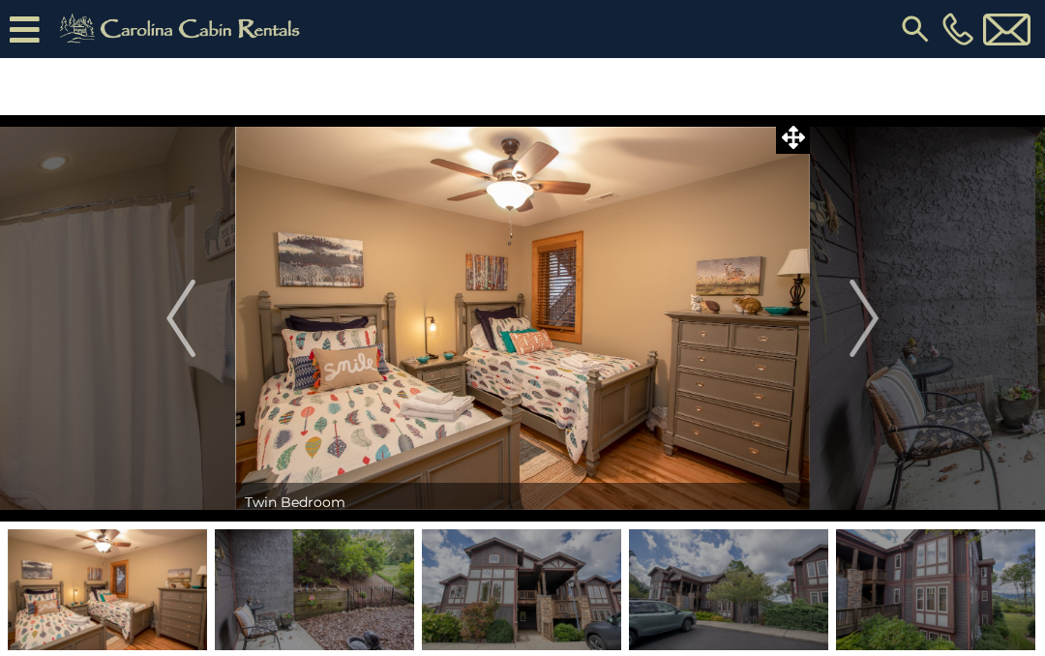
click at [869, 317] on img "Next" at bounding box center [863, 318] width 29 height 77
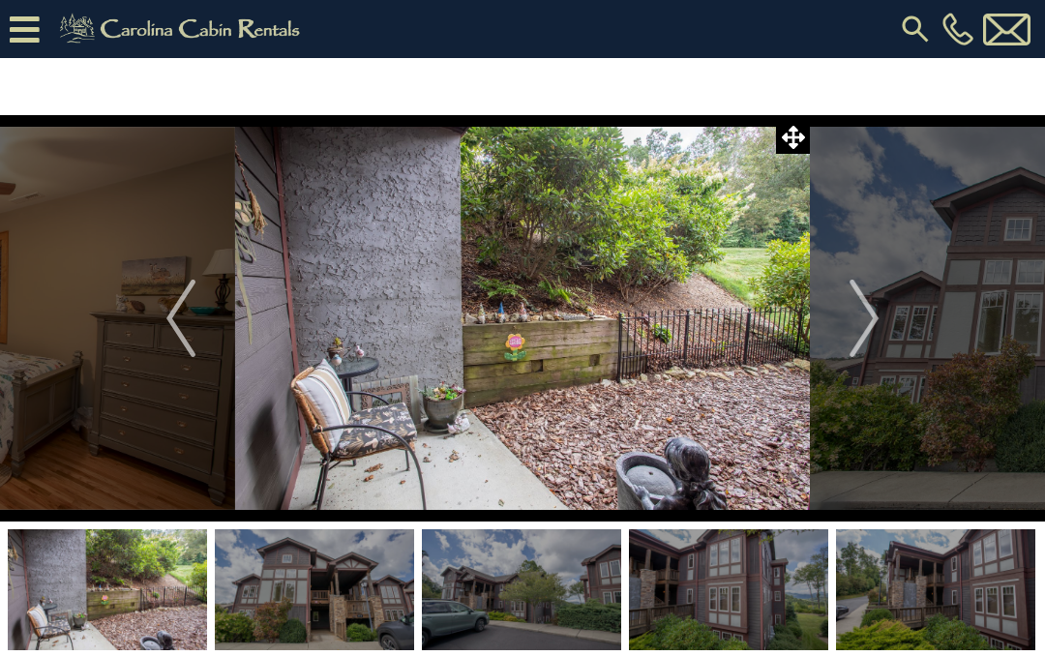
click at [883, 322] on button "Next" at bounding box center [864, 318] width 108 height 406
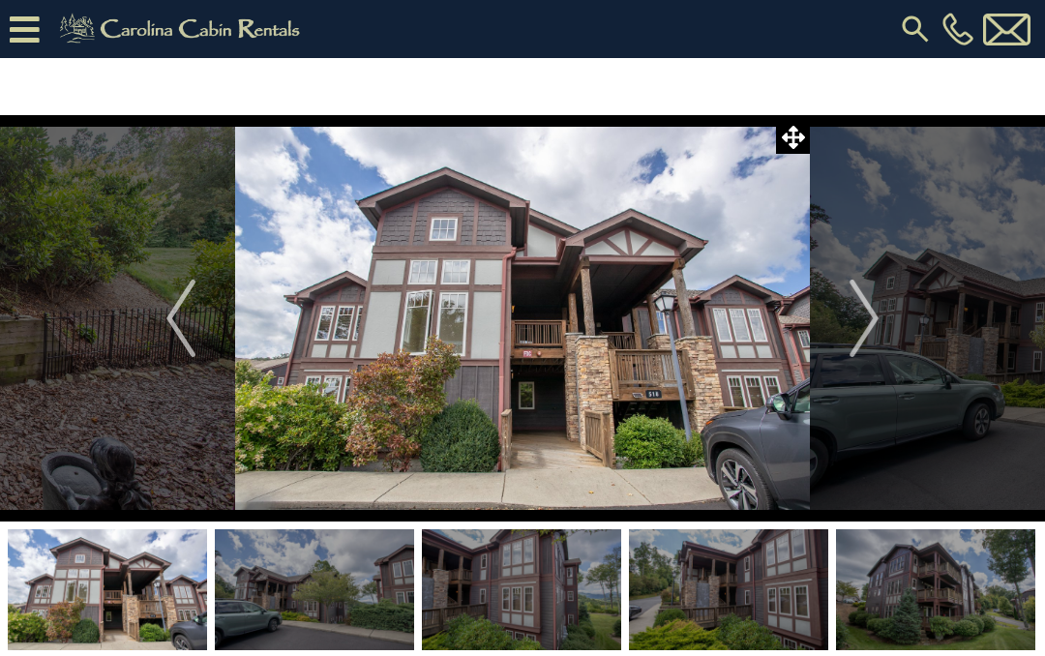
click at [913, 280] on button "Next" at bounding box center [864, 318] width 108 height 406
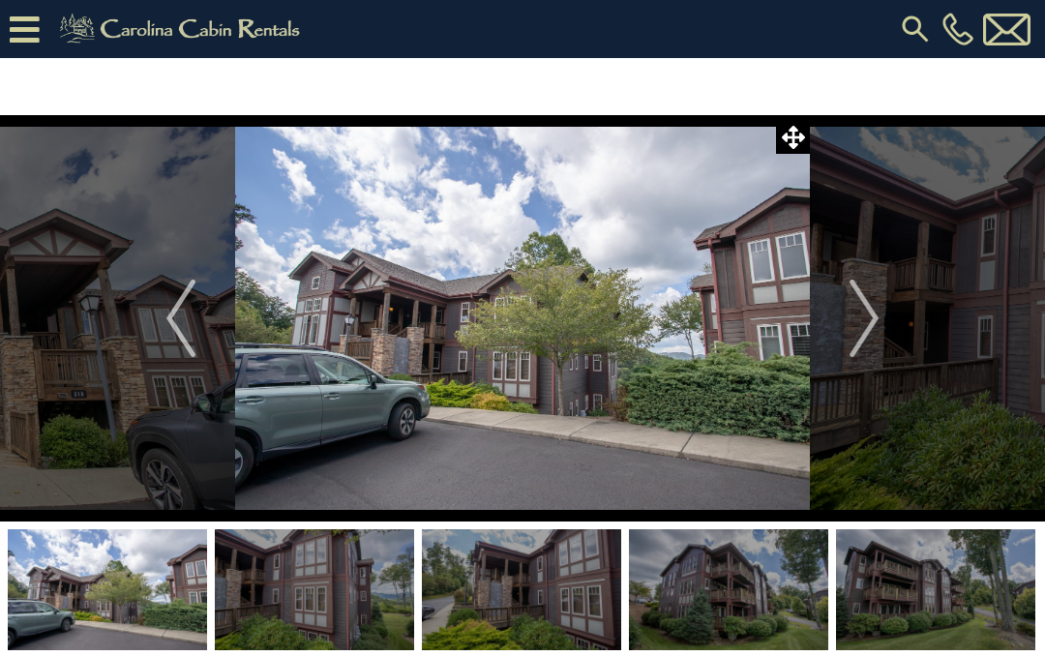
click at [166, 307] on img "Previous" at bounding box center [180, 318] width 29 height 77
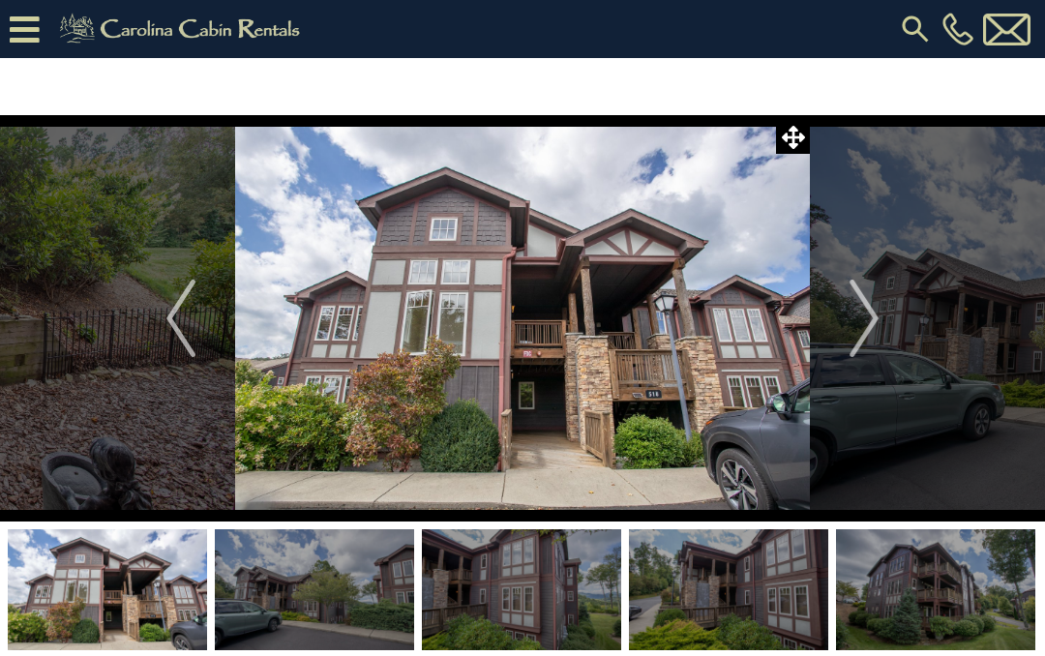
click at [862, 322] on img "Next" at bounding box center [863, 318] width 29 height 77
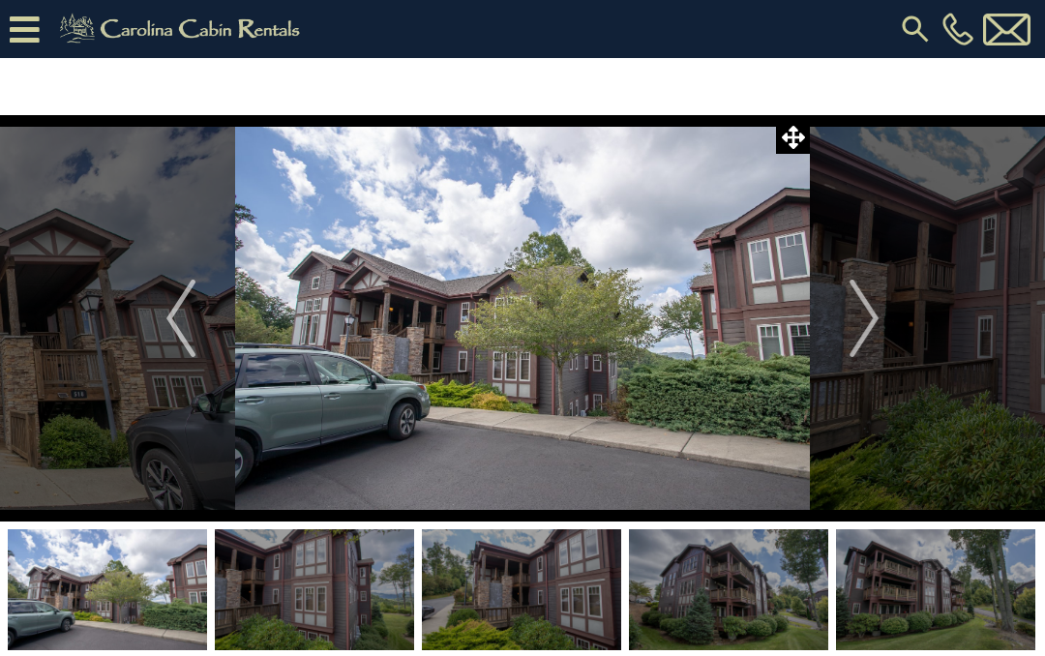
click at [870, 312] on img "Next" at bounding box center [863, 318] width 29 height 77
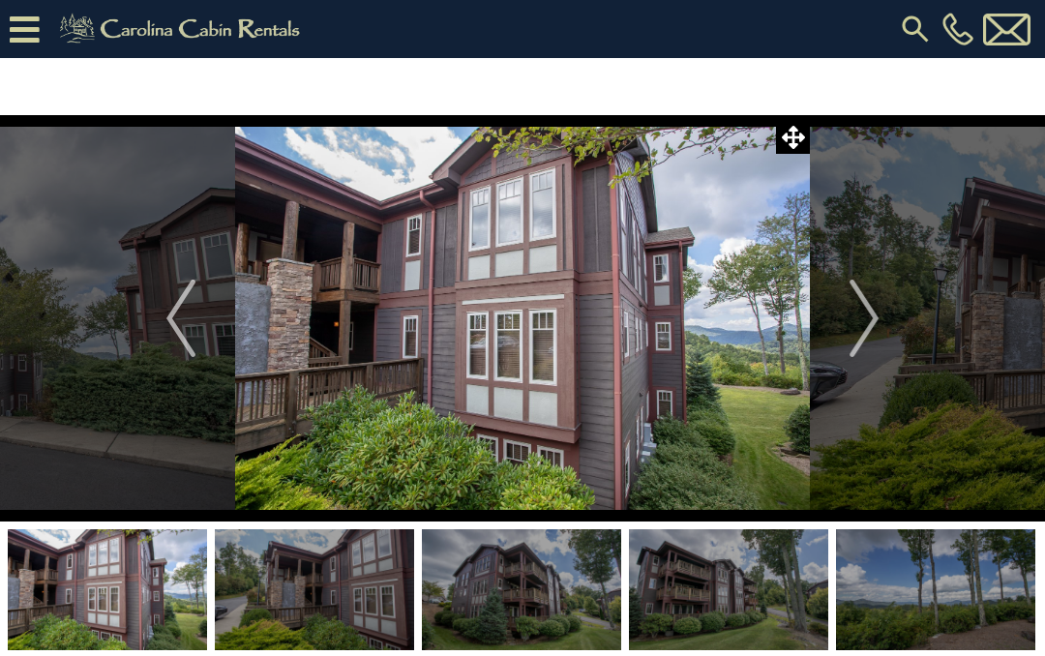
click at [876, 303] on img "Next" at bounding box center [863, 318] width 29 height 77
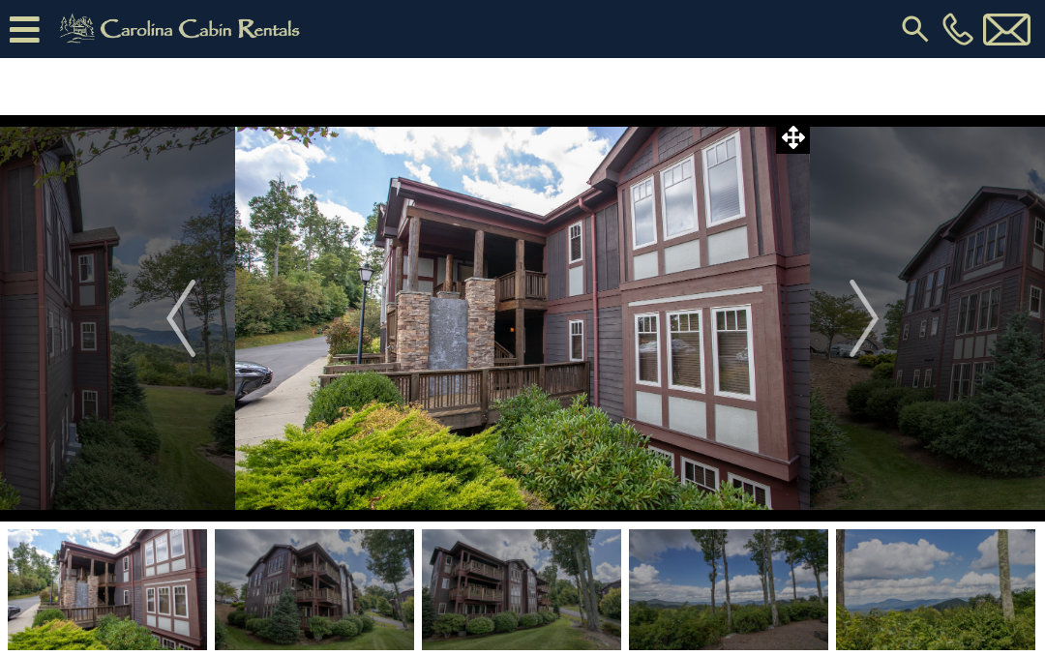
click at [184, 313] on img "Previous" at bounding box center [180, 318] width 29 height 77
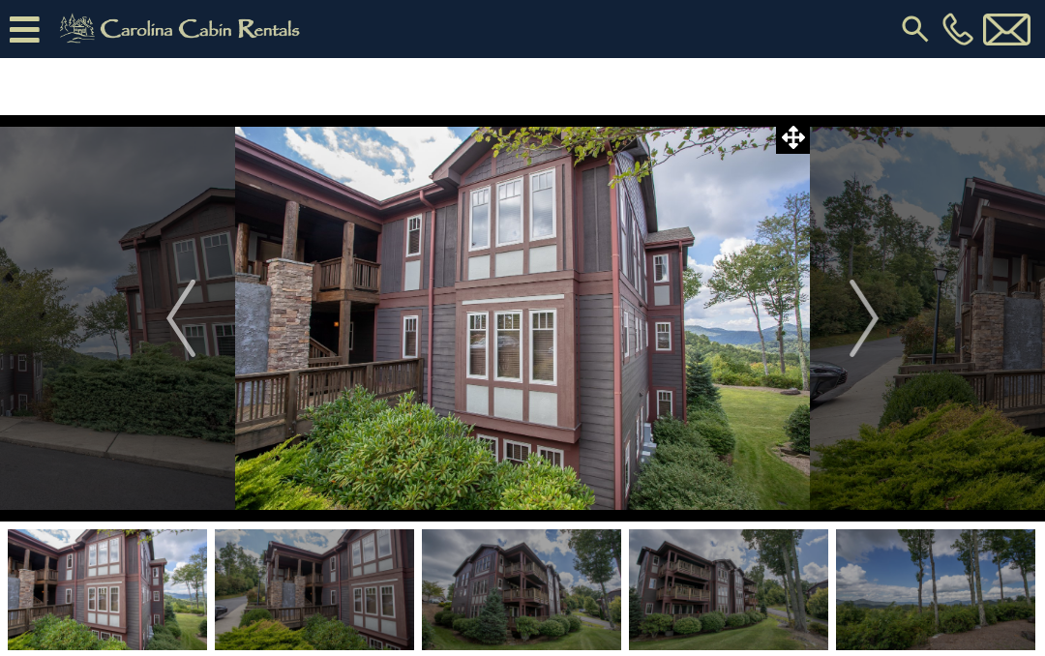
click at [865, 316] on img "Next" at bounding box center [863, 318] width 29 height 77
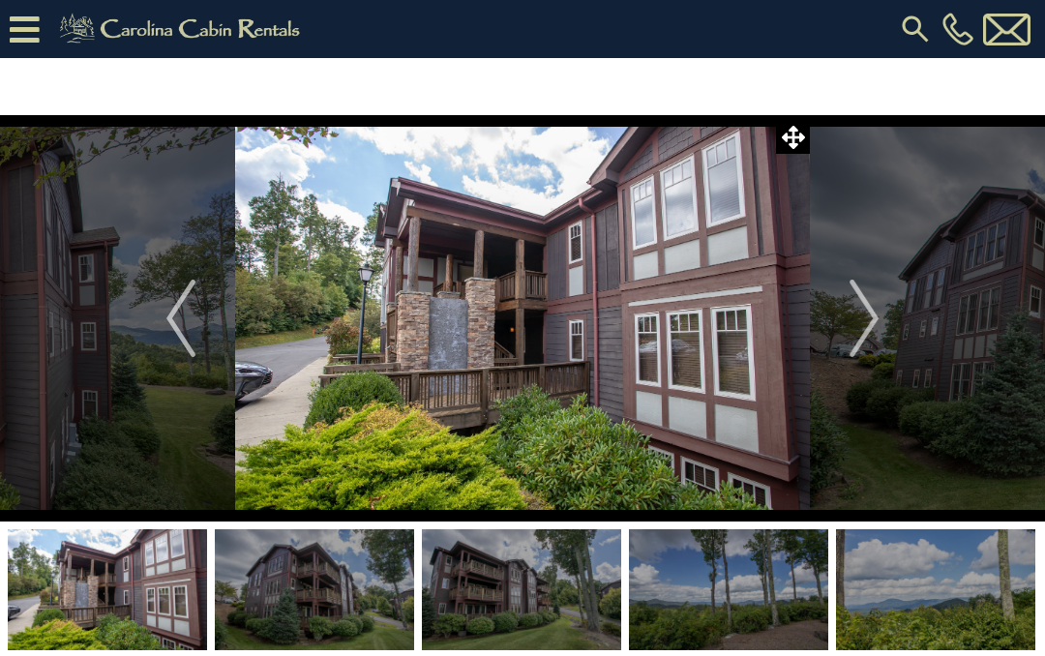
click at [870, 310] on img "Next" at bounding box center [863, 318] width 29 height 77
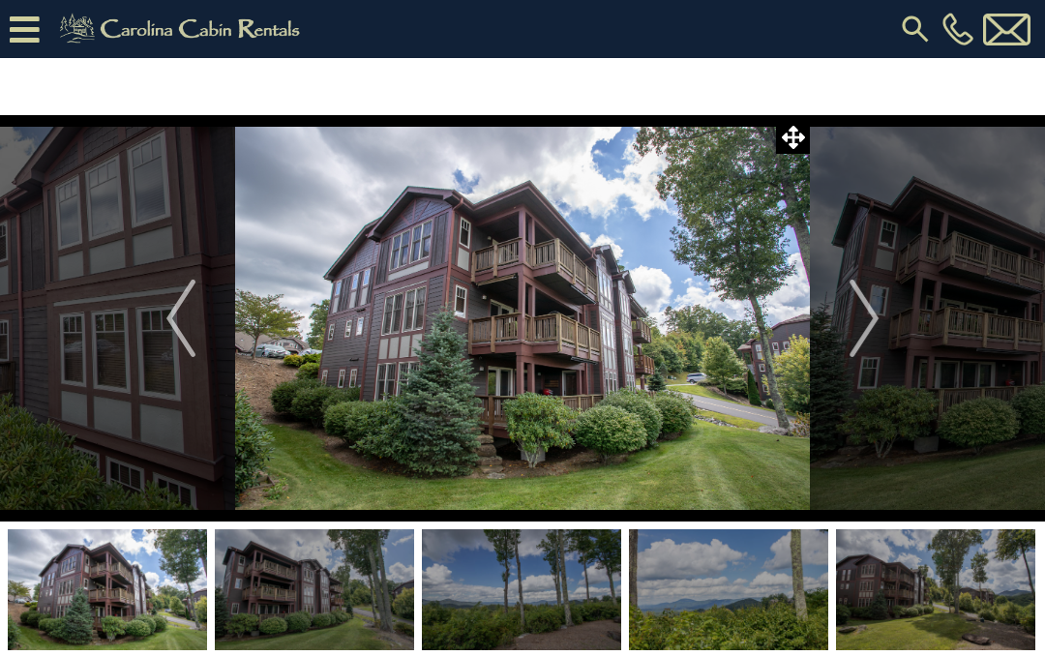
click at [883, 312] on button "Next" at bounding box center [864, 318] width 108 height 406
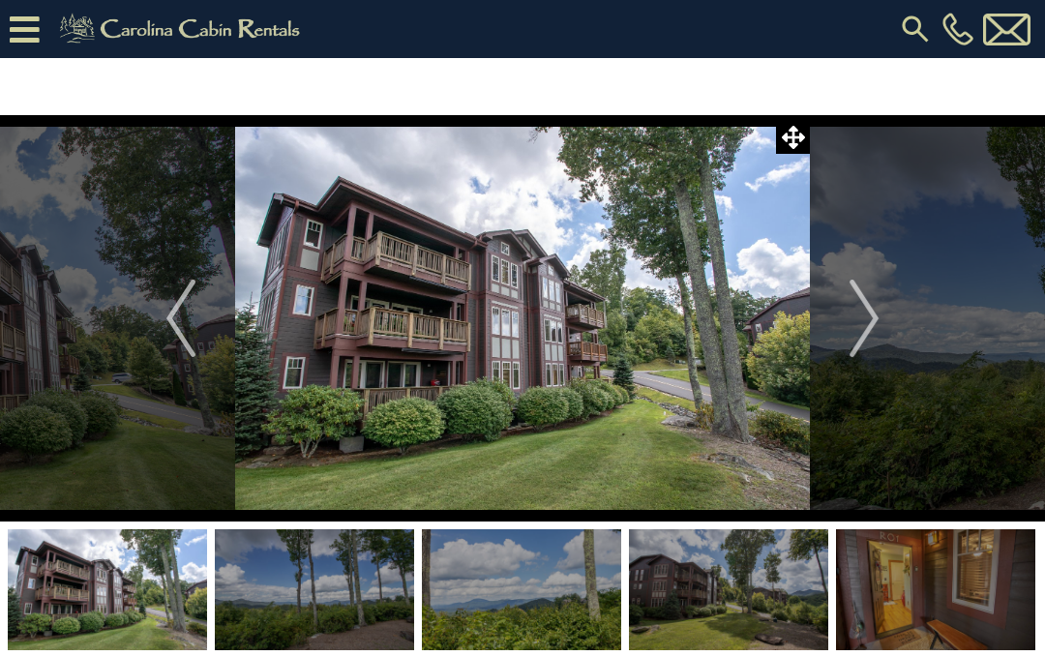
click at [872, 319] on img "Next" at bounding box center [863, 318] width 29 height 77
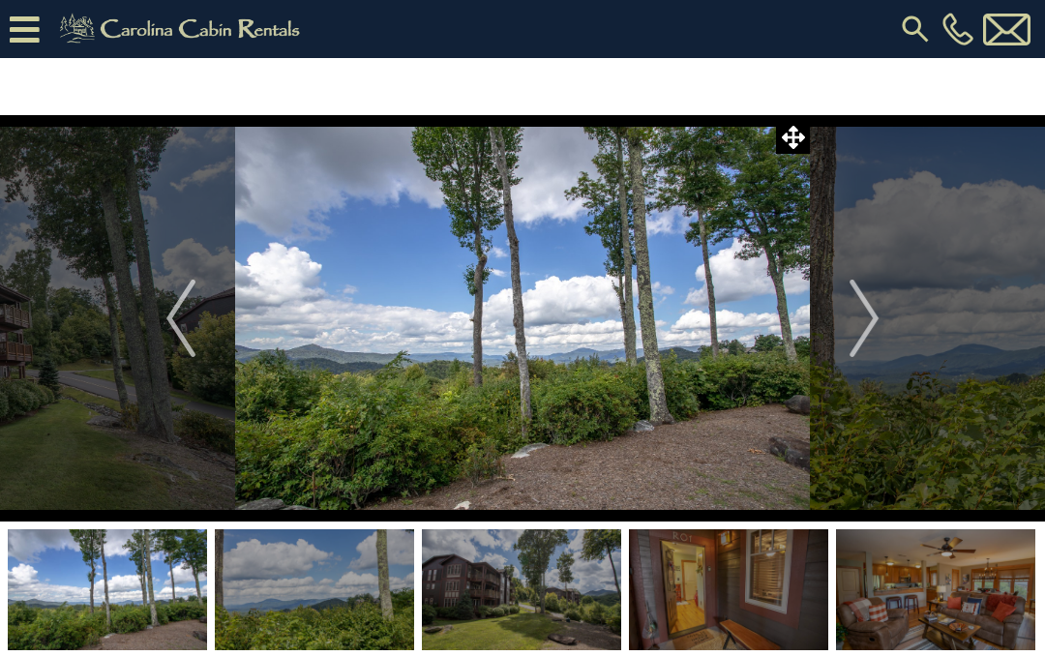
click at [866, 328] on img "Next" at bounding box center [863, 318] width 29 height 77
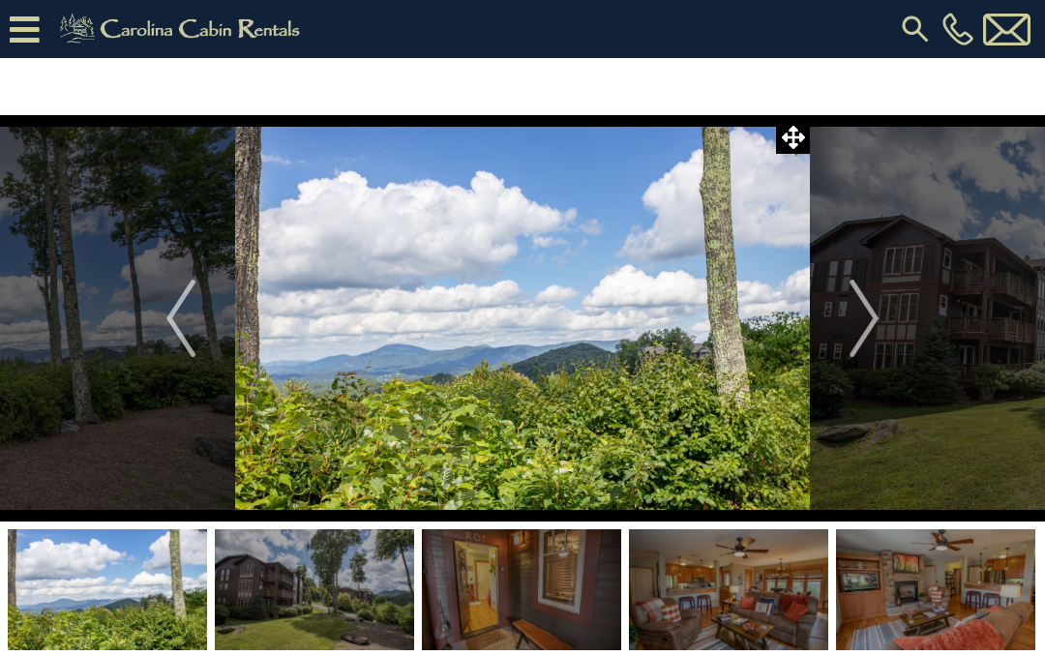
click at [870, 312] on img "Next" at bounding box center [863, 318] width 29 height 77
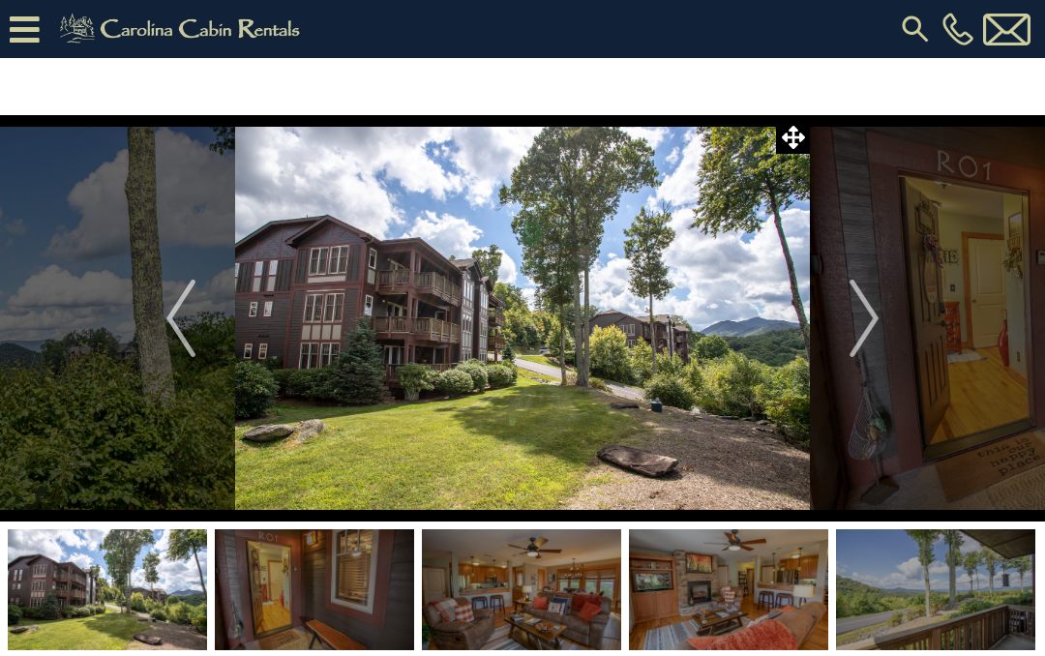
click at [875, 314] on img "Next" at bounding box center [863, 318] width 29 height 77
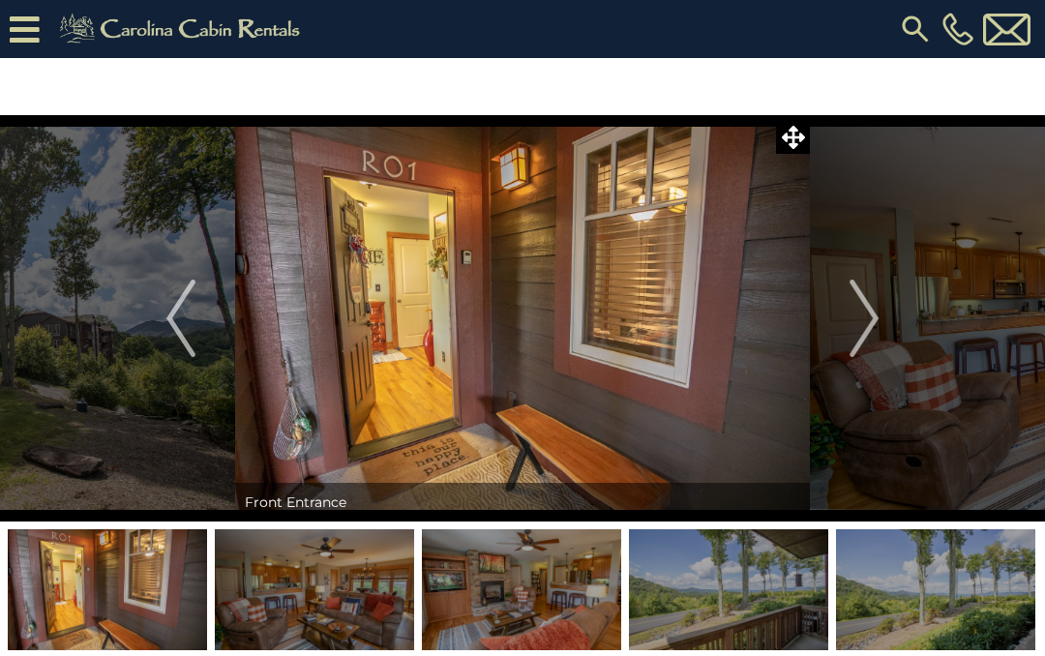
click at [867, 324] on img "Next" at bounding box center [863, 318] width 29 height 77
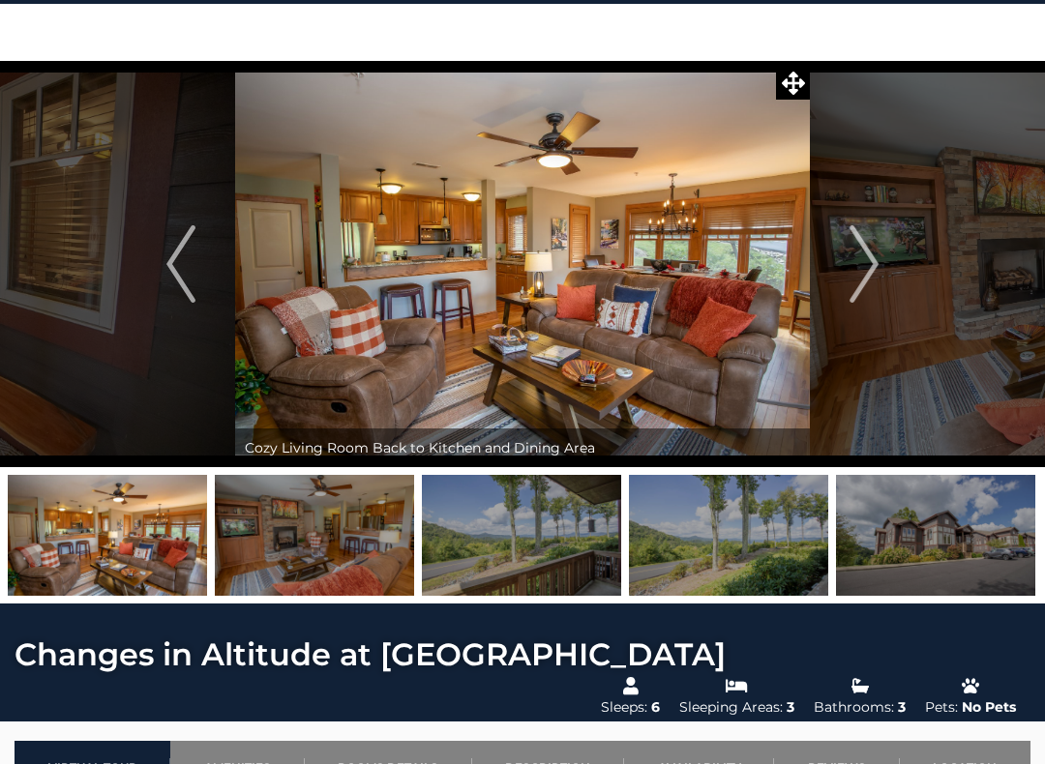
scroll to position [54, 0]
click at [862, 270] on img "Next" at bounding box center [863, 263] width 29 height 77
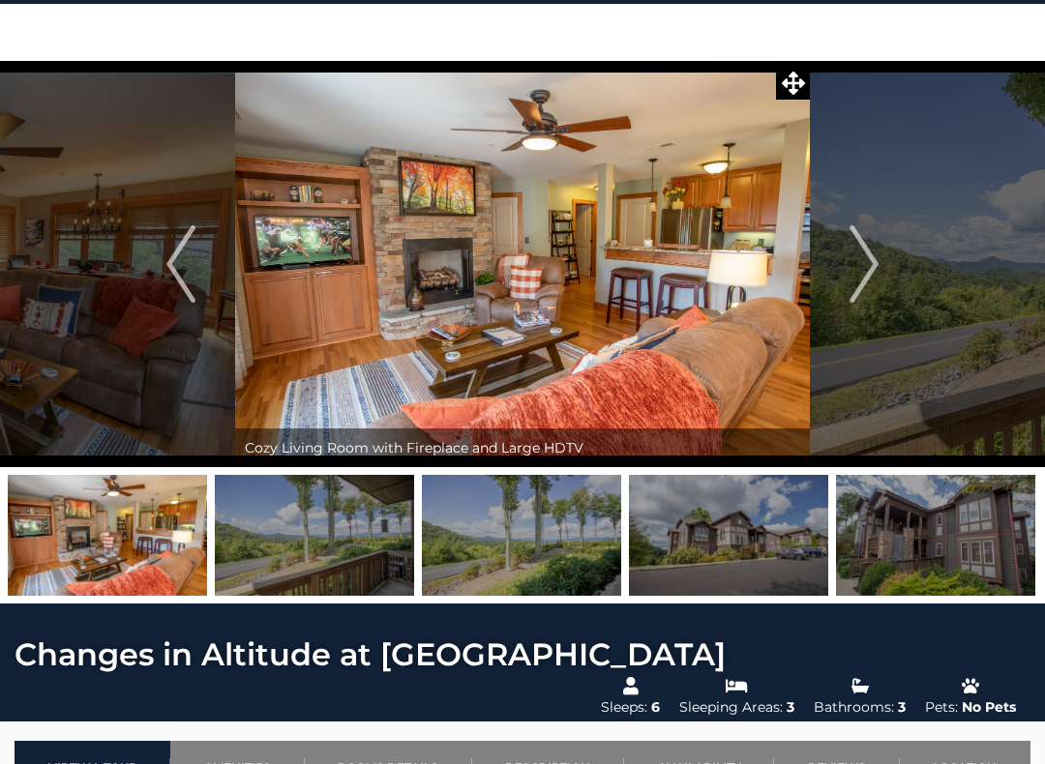
click at [872, 264] on img "Next" at bounding box center [863, 263] width 29 height 77
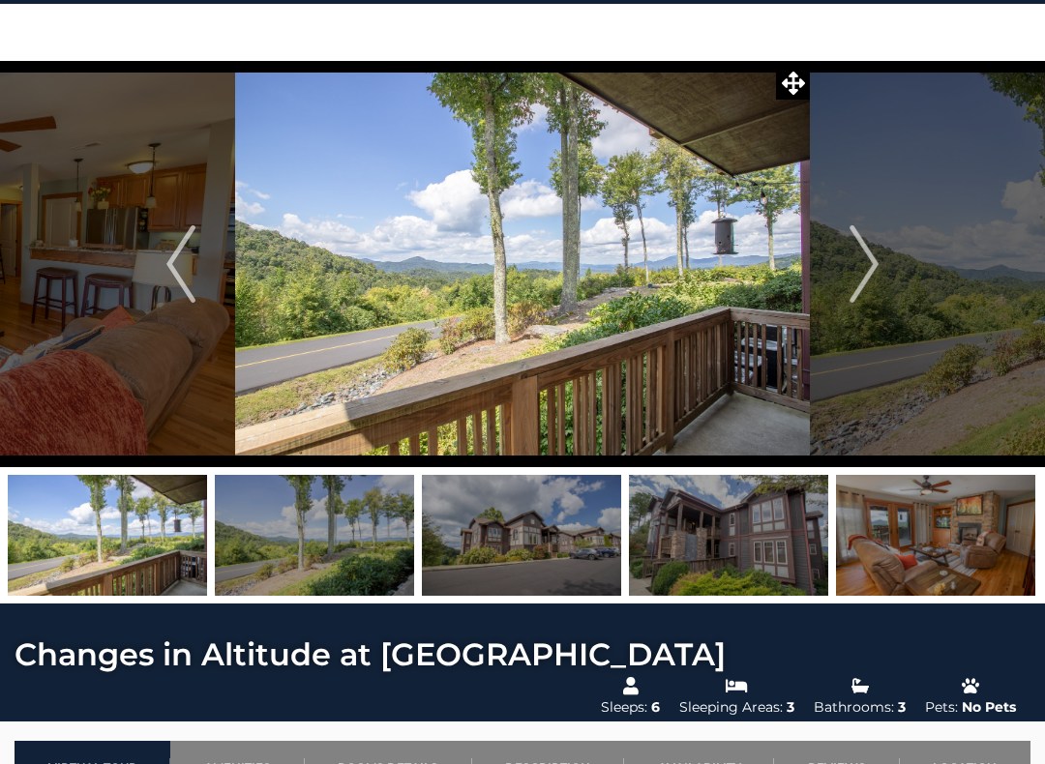
click at [865, 268] on img "Next" at bounding box center [863, 263] width 29 height 77
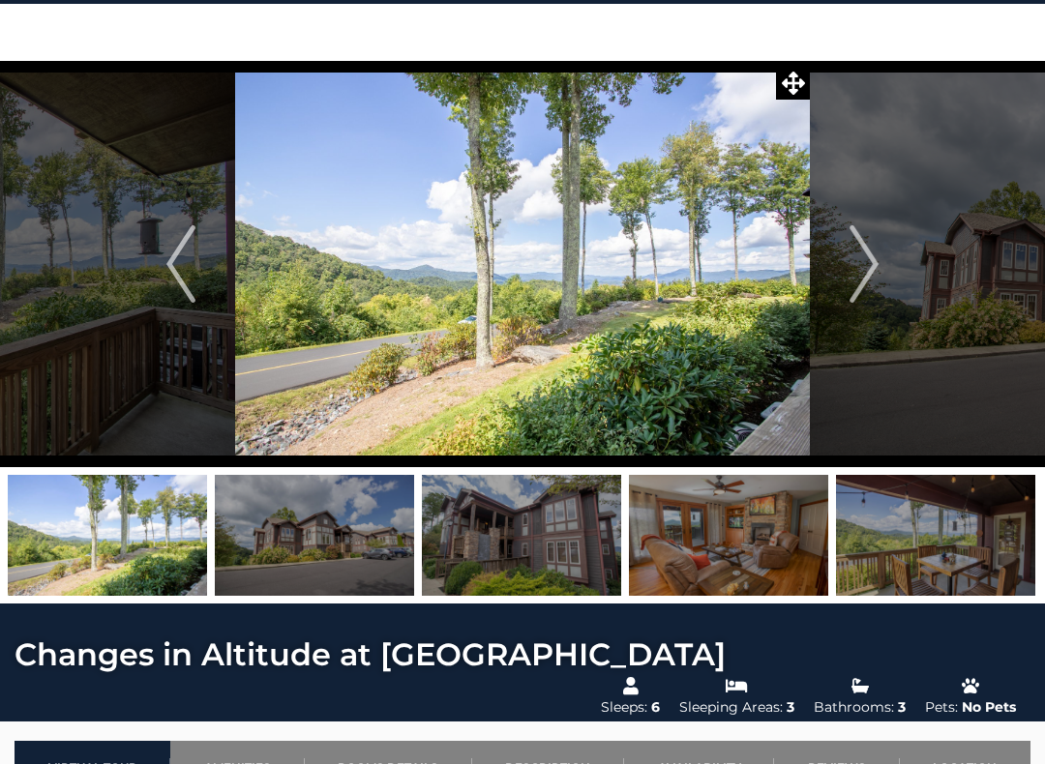
click at [870, 256] on img "Next" at bounding box center [863, 263] width 29 height 77
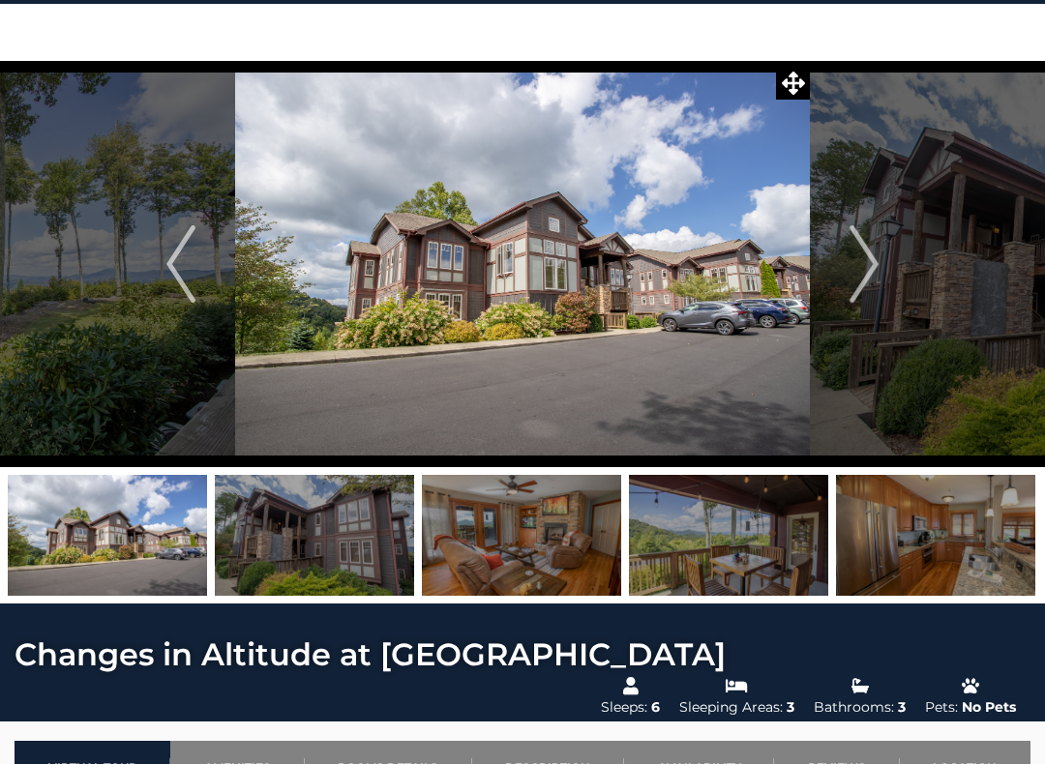
click at [876, 260] on img "Next" at bounding box center [863, 263] width 29 height 77
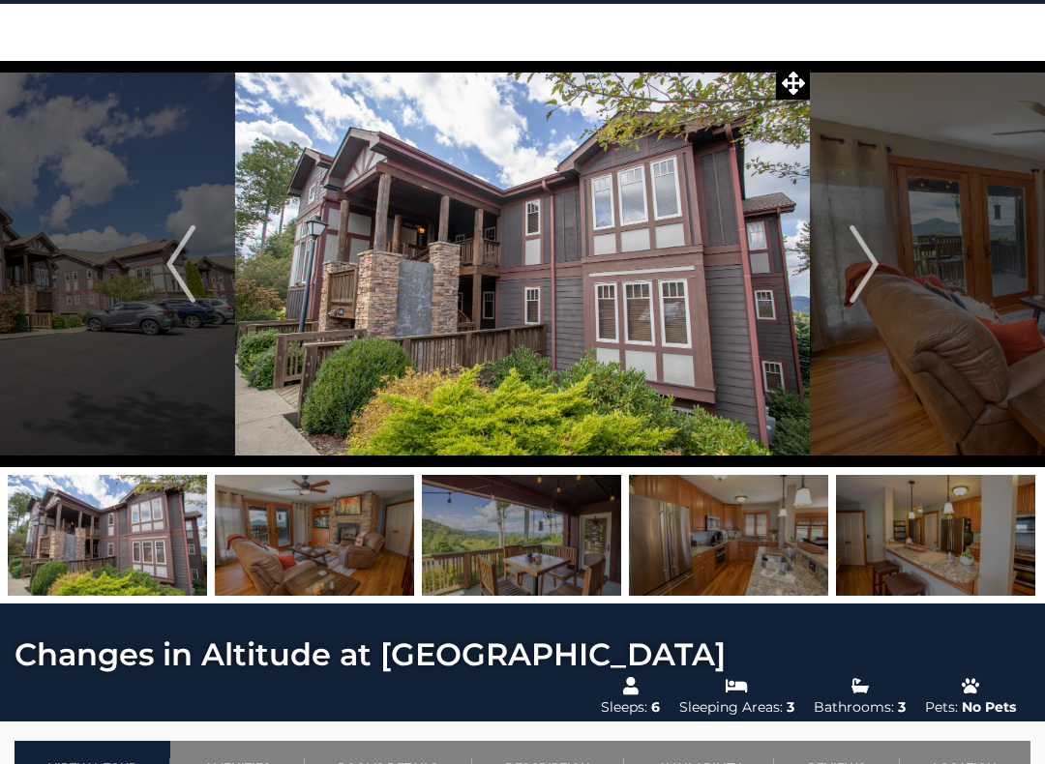
click at [873, 257] on img "Next" at bounding box center [863, 263] width 29 height 77
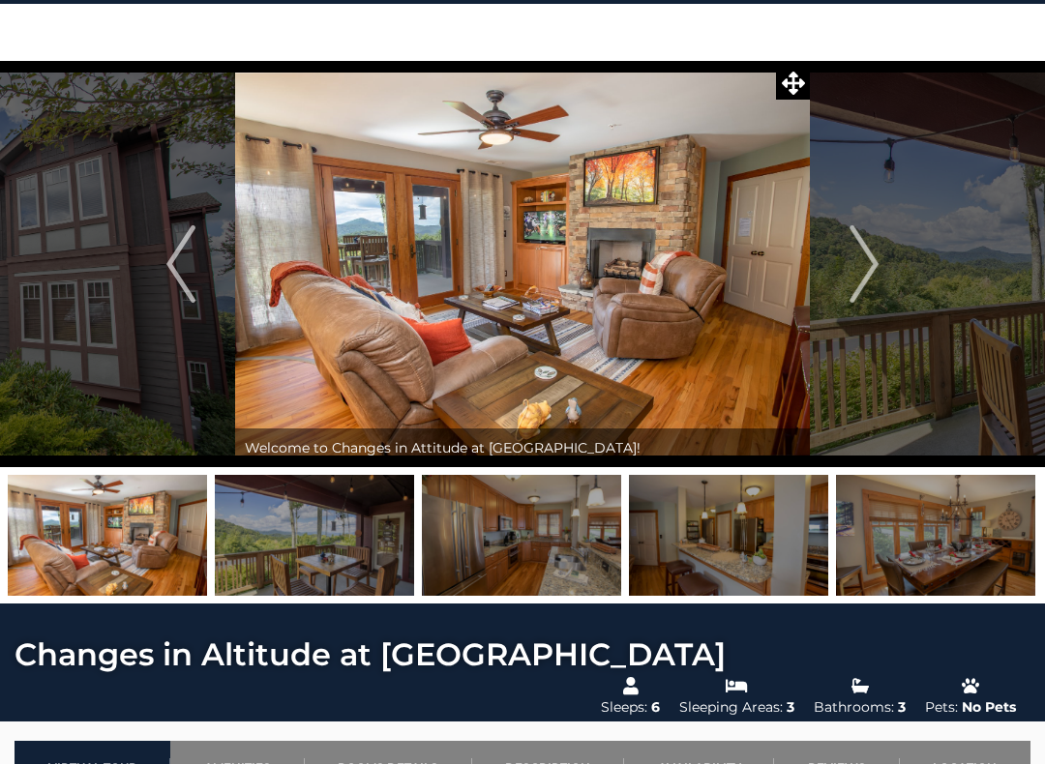
click at [857, 250] on img "Next" at bounding box center [863, 263] width 29 height 77
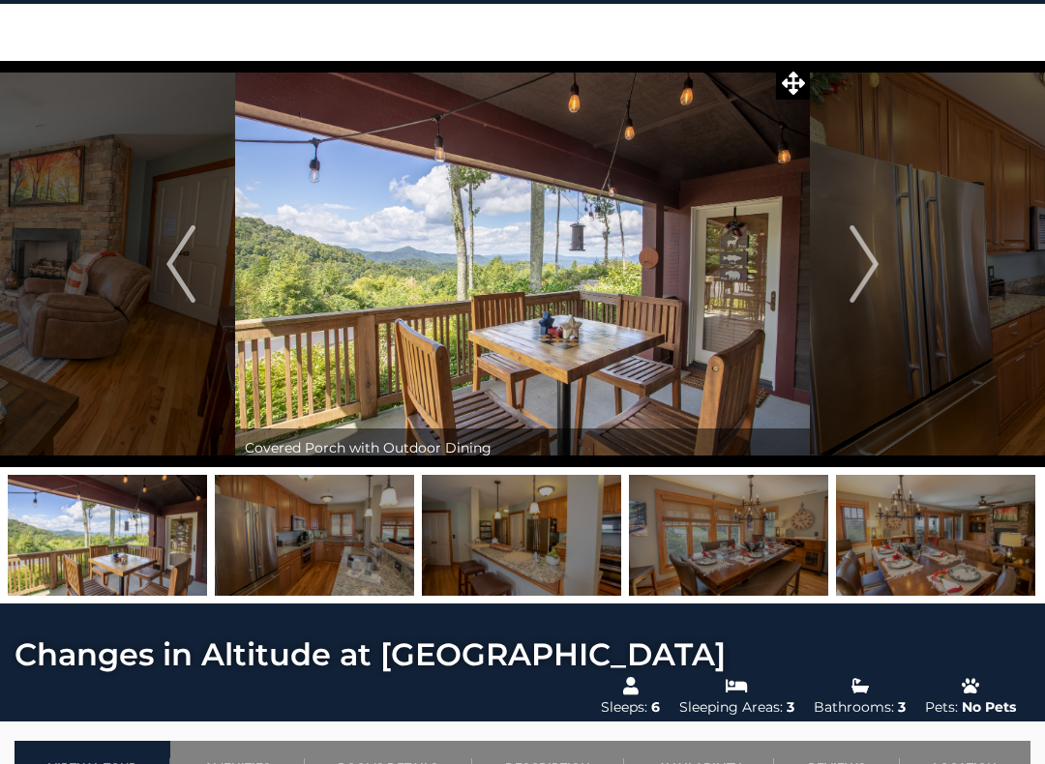
click at [866, 268] on img "Next" at bounding box center [863, 263] width 29 height 77
